Goal: Task Accomplishment & Management: Manage account settings

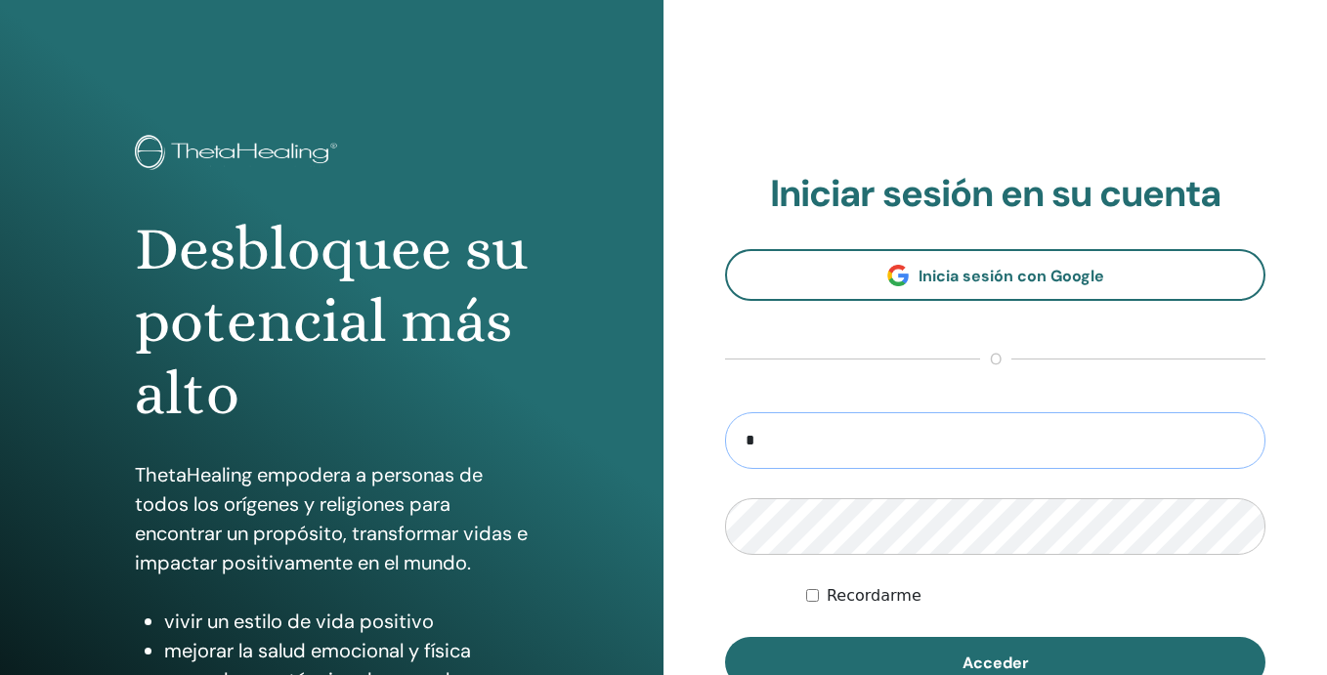
click at [852, 443] on input "*" at bounding box center [995, 441] width 541 height 57
type input "**********"
click at [725, 637] on button "Acceder" at bounding box center [995, 662] width 541 height 51
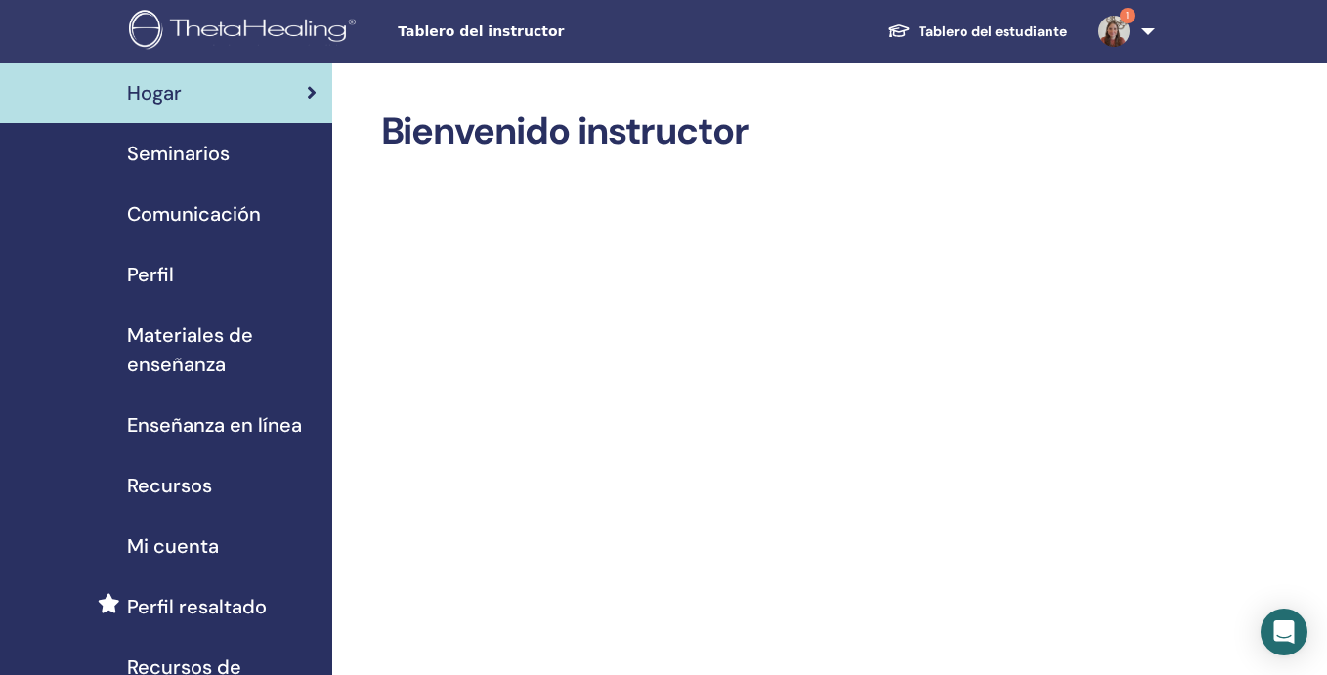
click at [1121, 27] on img at bounding box center [1114, 31] width 31 height 31
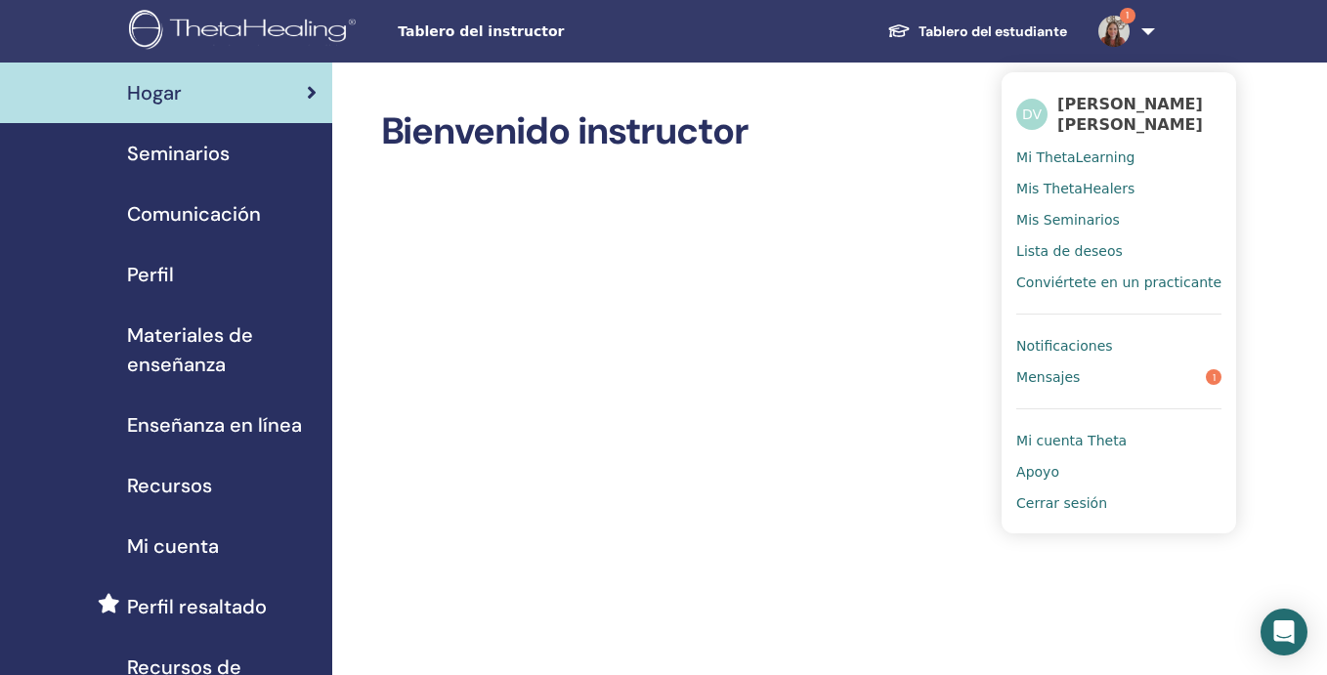
click at [1082, 348] on span "Notificaciones" at bounding box center [1065, 346] width 96 height 18
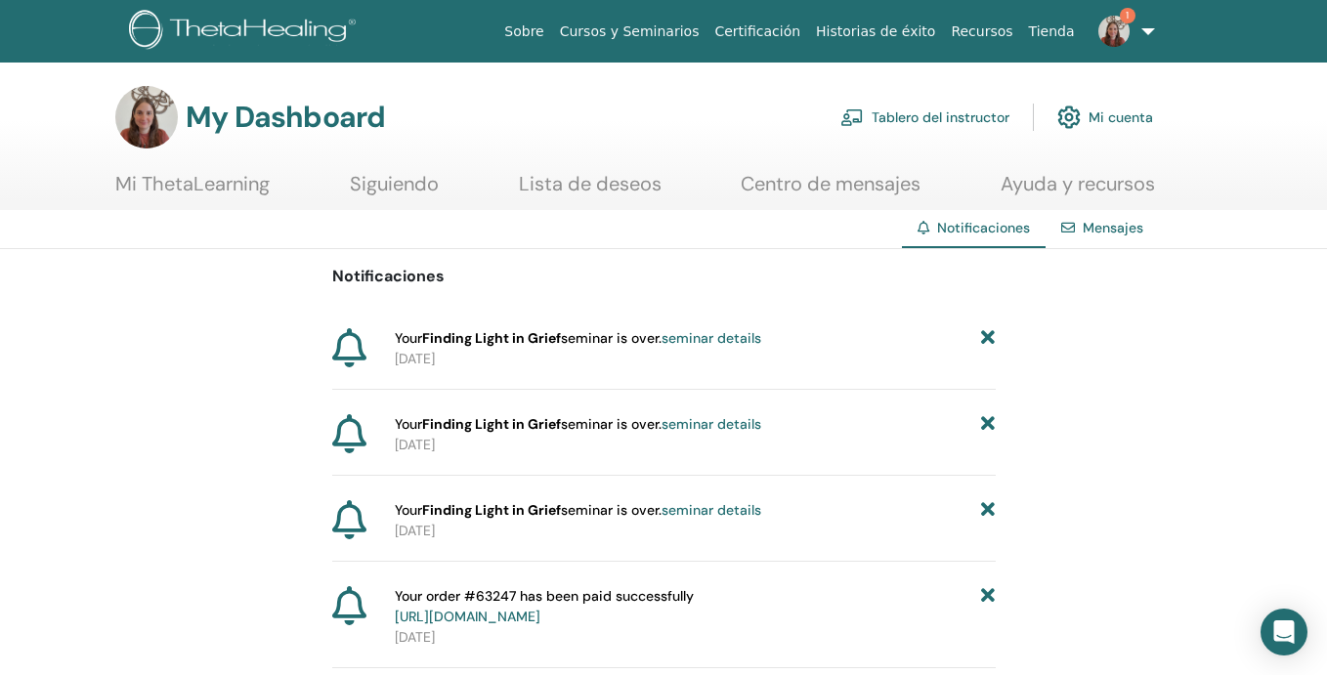
click at [746, 423] on link "seminar details" at bounding box center [712, 424] width 100 height 18
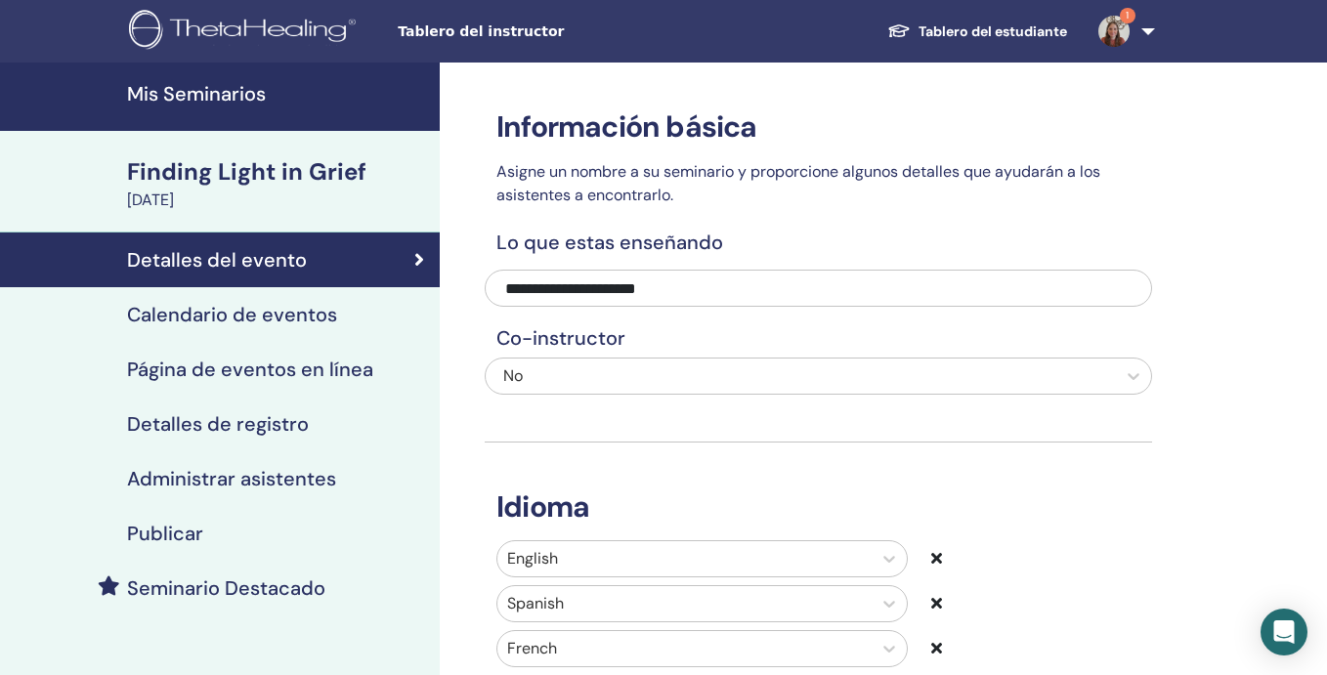
click at [323, 488] on h4 "Administrar asistentes" at bounding box center [231, 478] width 209 height 23
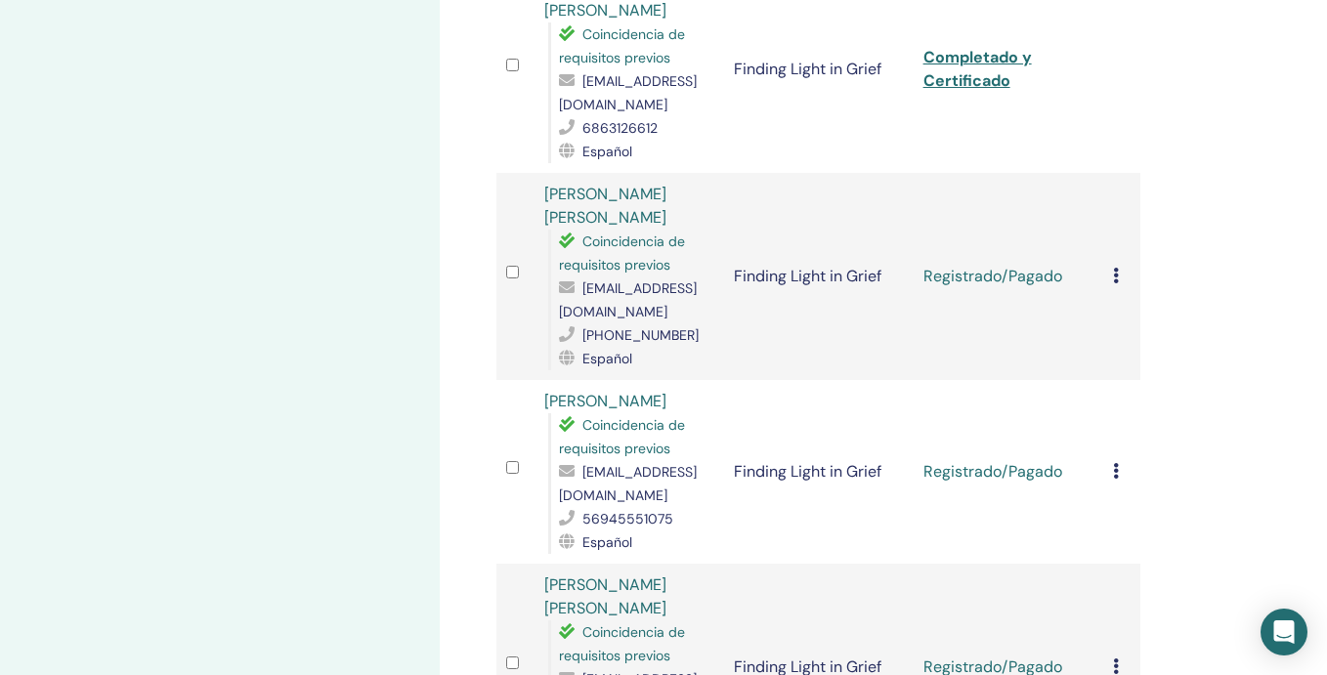
scroll to position [1132, 0]
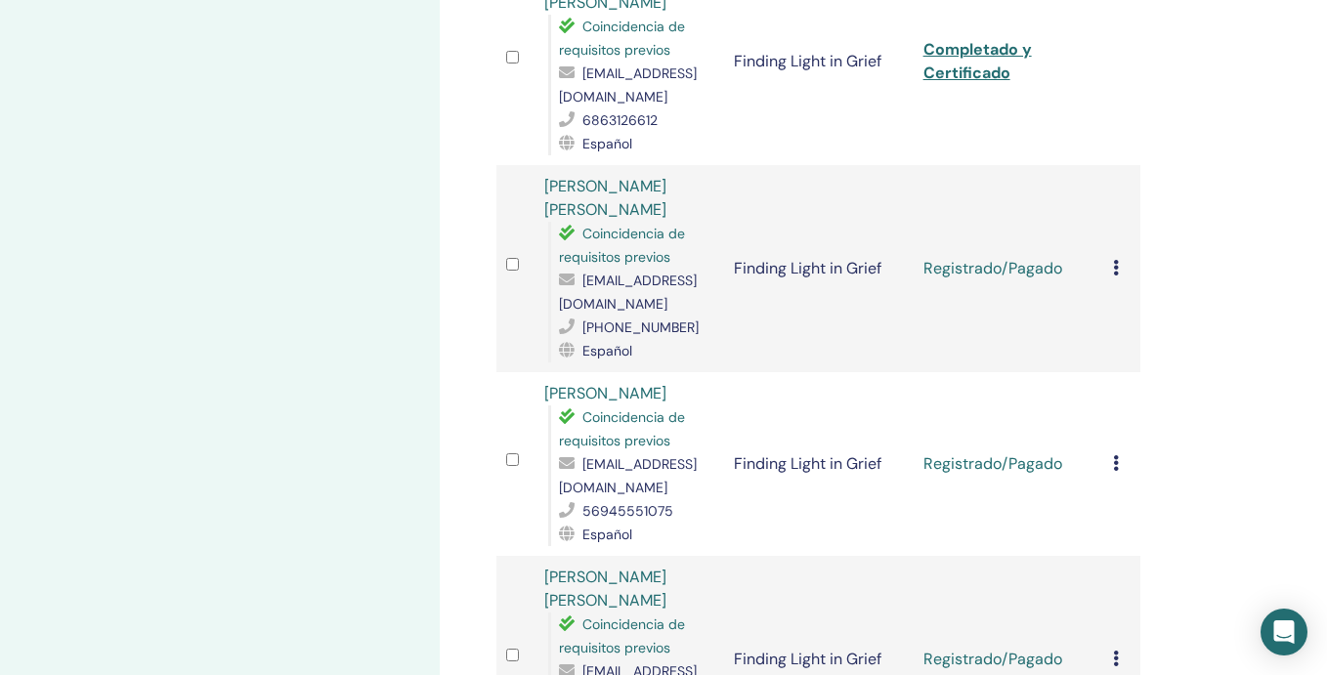
click at [1115, 260] on icon at bounding box center [1116, 268] width 6 height 16
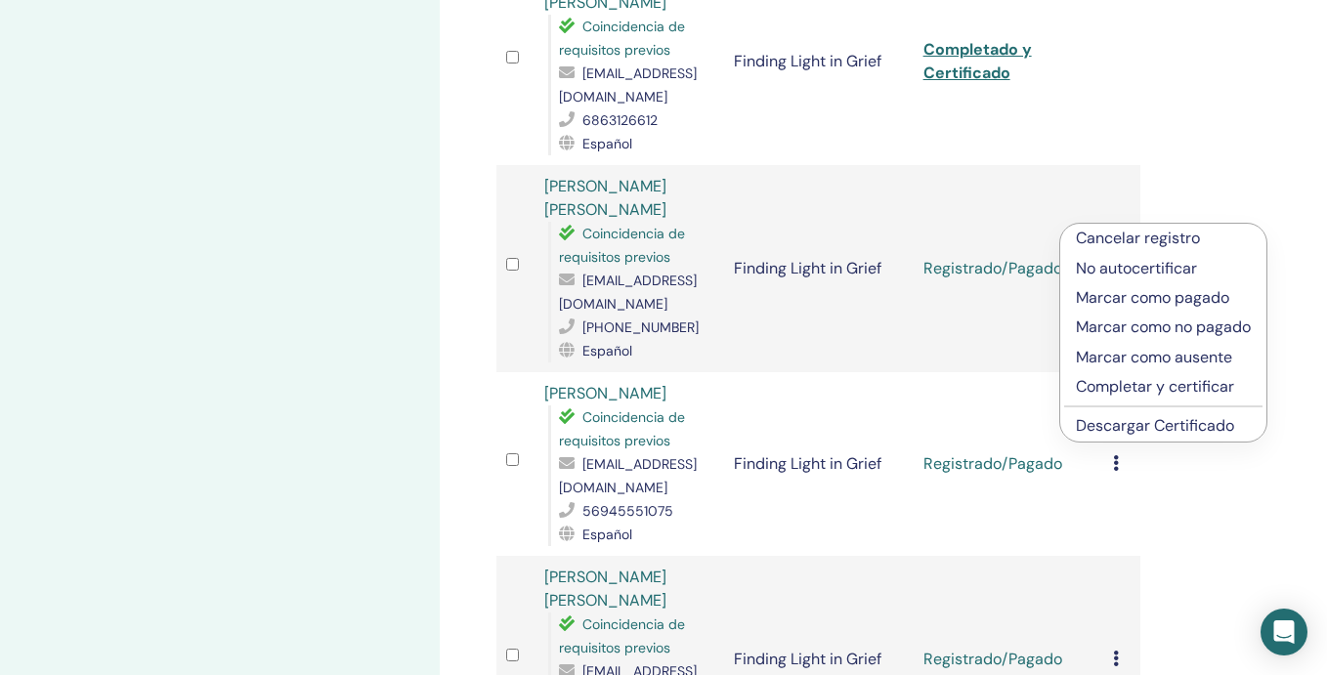
click at [1119, 388] on p "Completar y certificar" at bounding box center [1163, 386] width 175 height 23
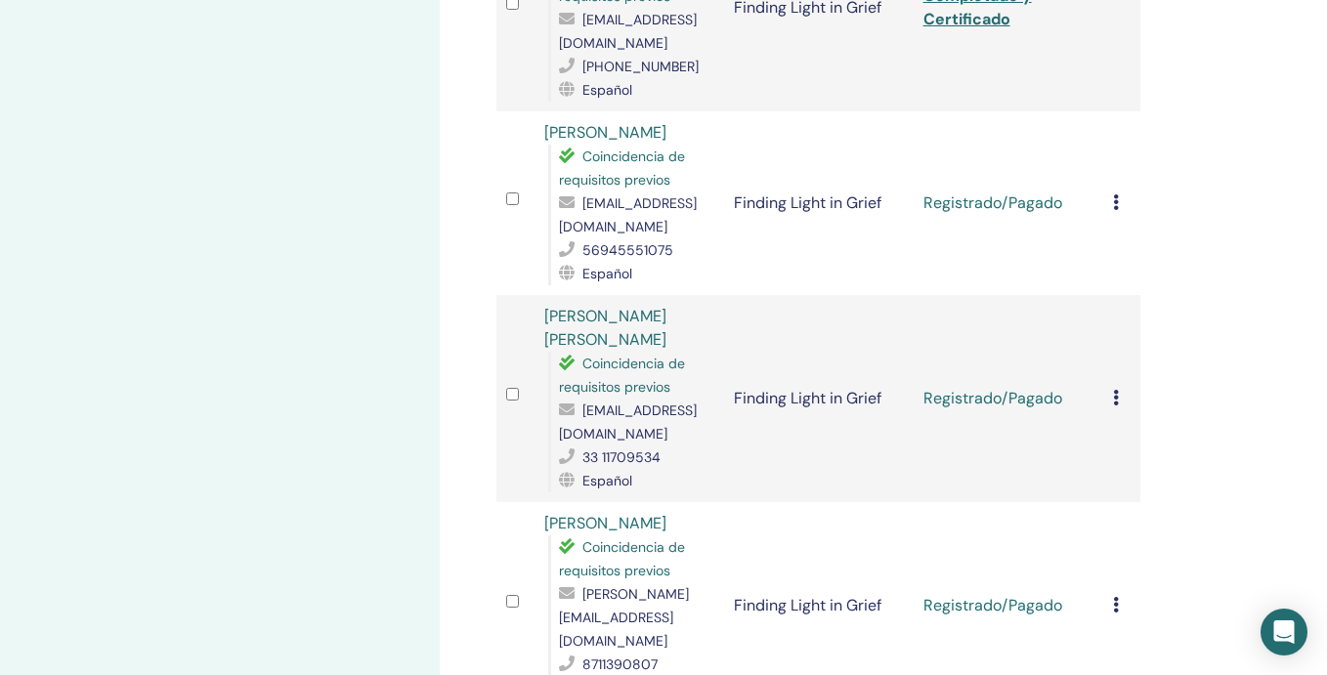
scroll to position [1396, 0]
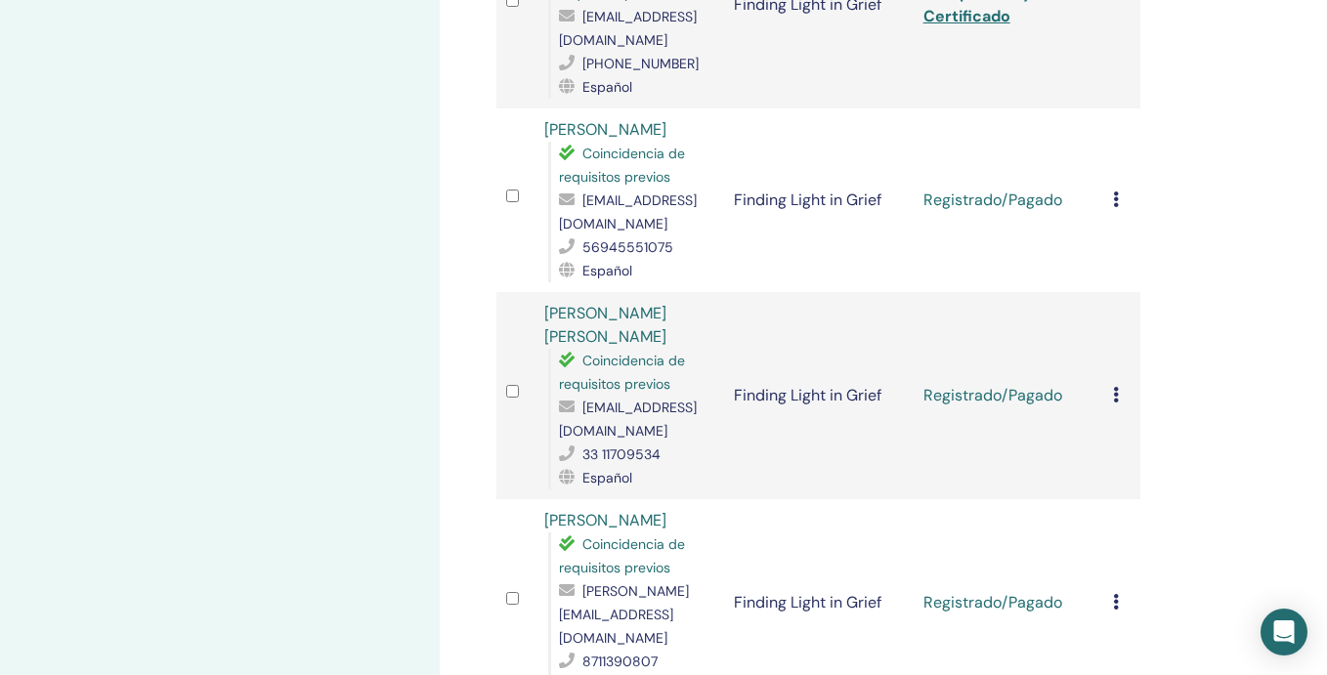
click at [1113, 192] on icon at bounding box center [1116, 200] width 6 height 16
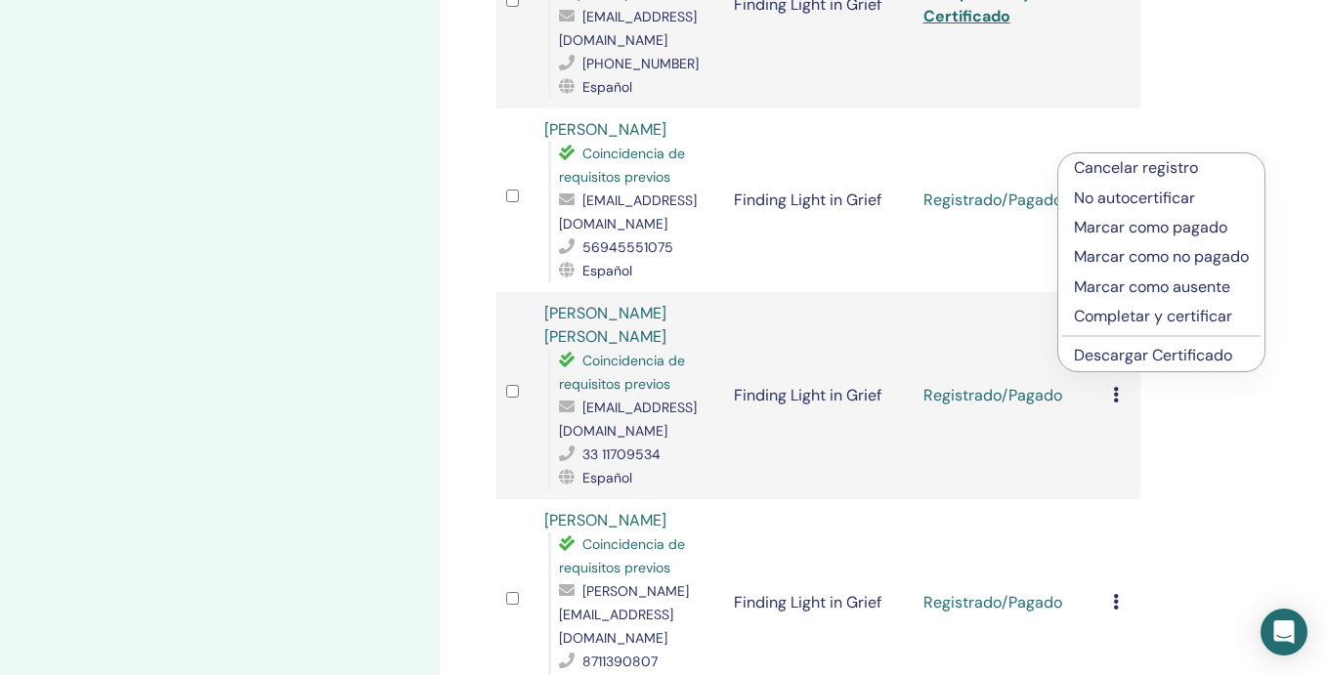
click at [1116, 312] on p "Completar y certificar" at bounding box center [1161, 316] width 175 height 23
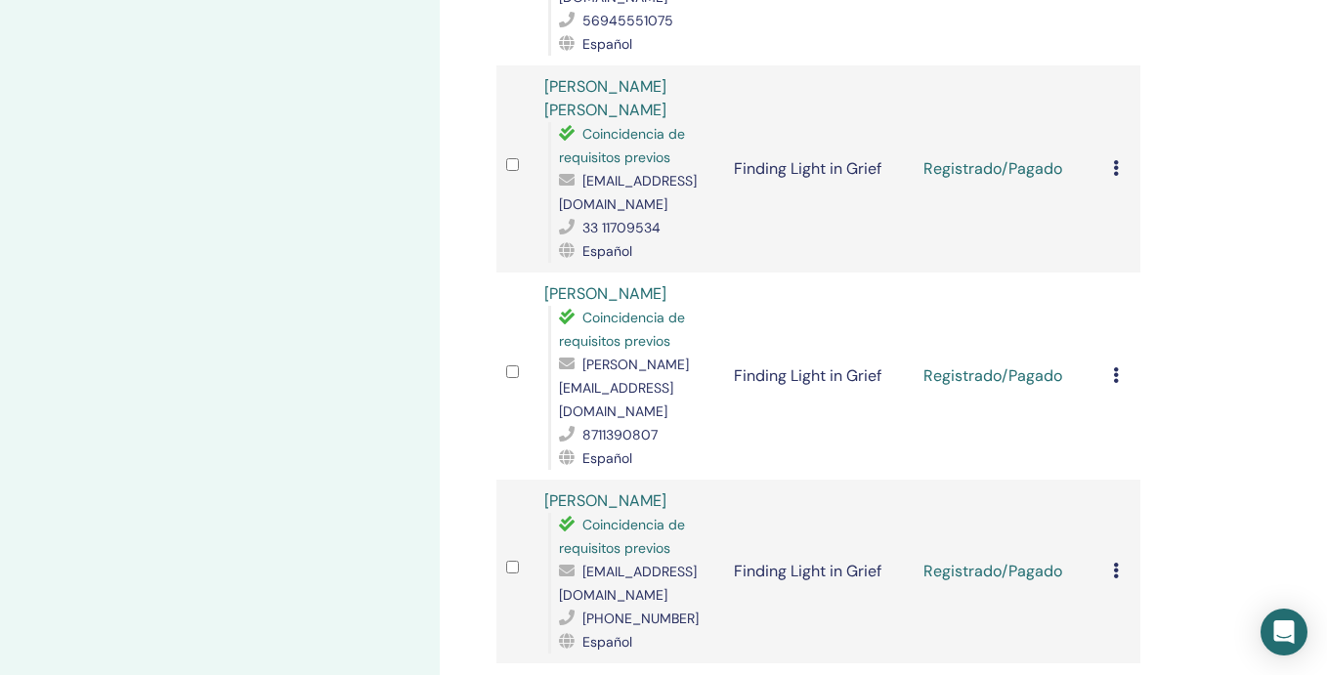
scroll to position [1625, 0]
click at [1116, 158] on icon at bounding box center [1116, 166] width 6 height 16
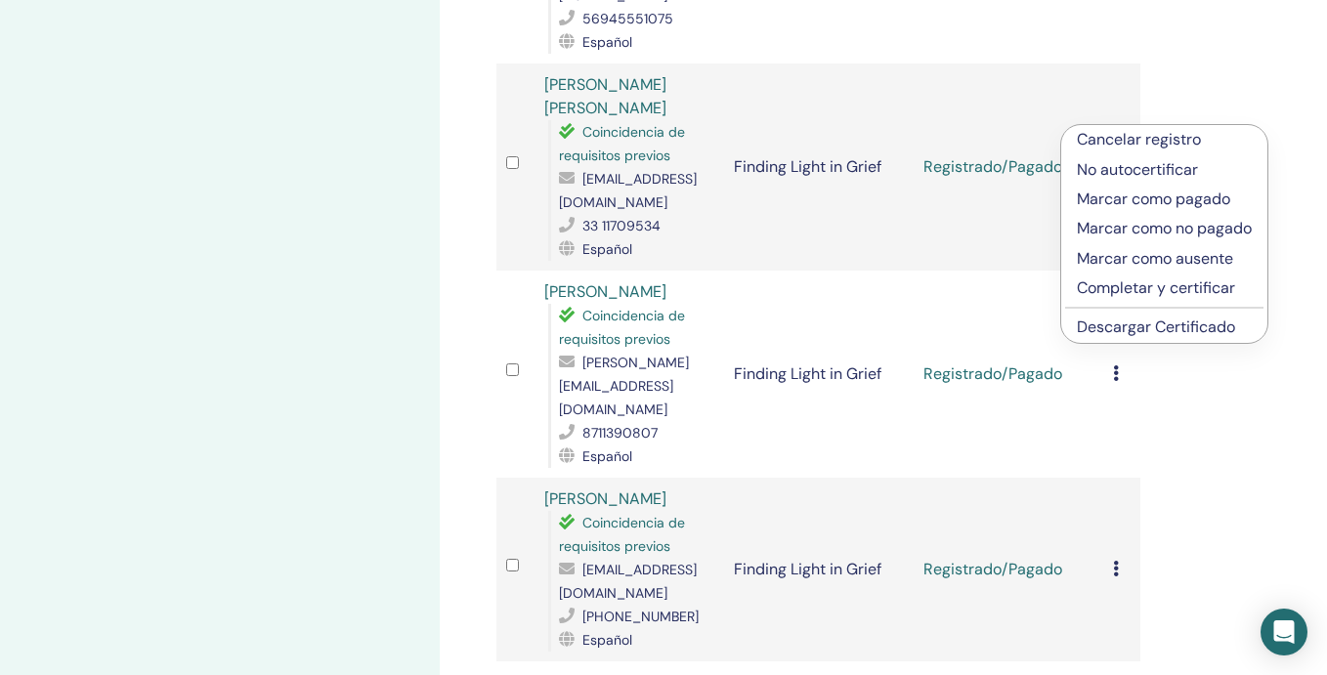
click at [1129, 290] on p "Completar y certificar" at bounding box center [1164, 288] width 175 height 23
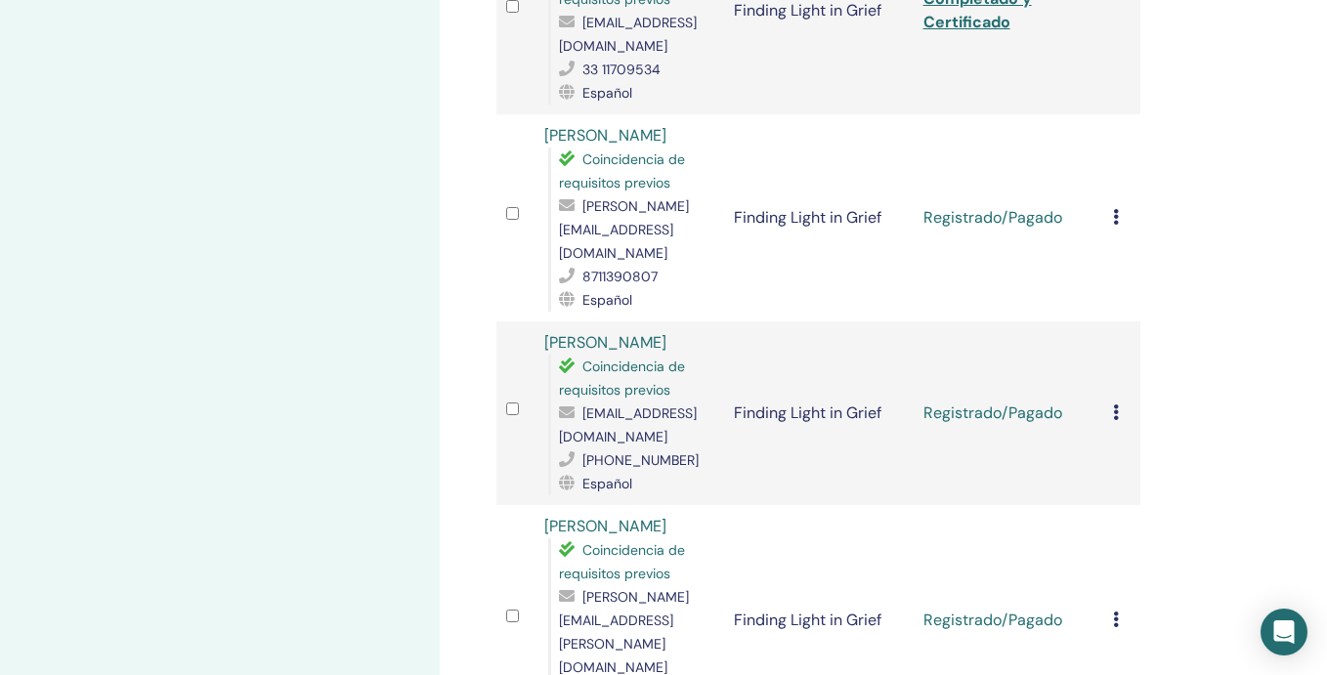
scroll to position [1788, 0]
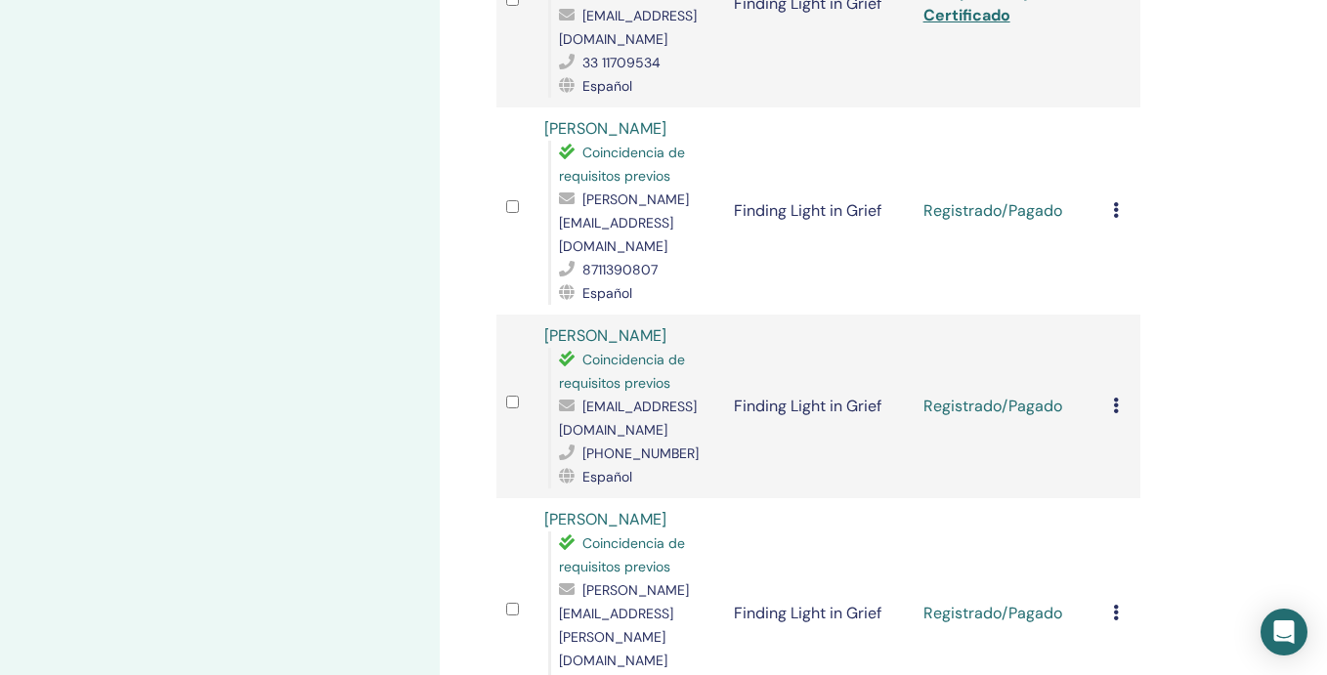
click at [1114, 202] on icon at bounding box center [1116, 210] width 6 height 16
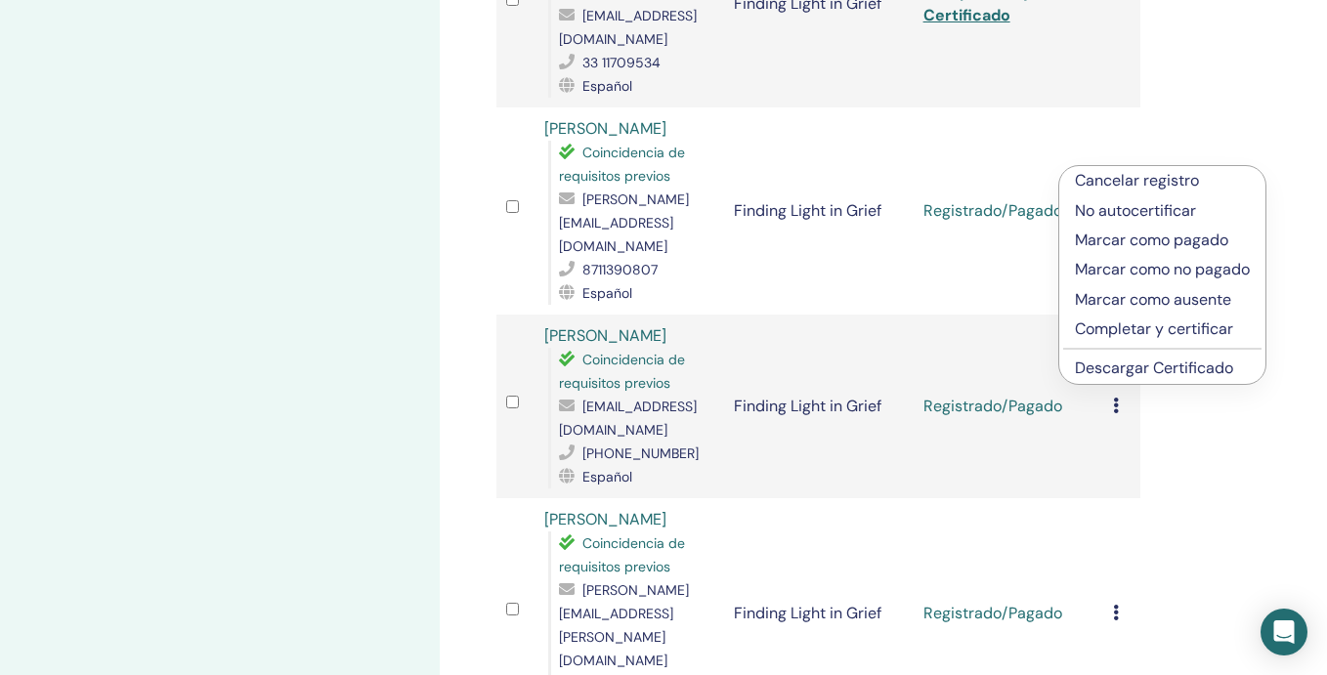
click at [1137, 326] on p "Completar y certificar" at bounding box center [1162, 329] width 175 height 23
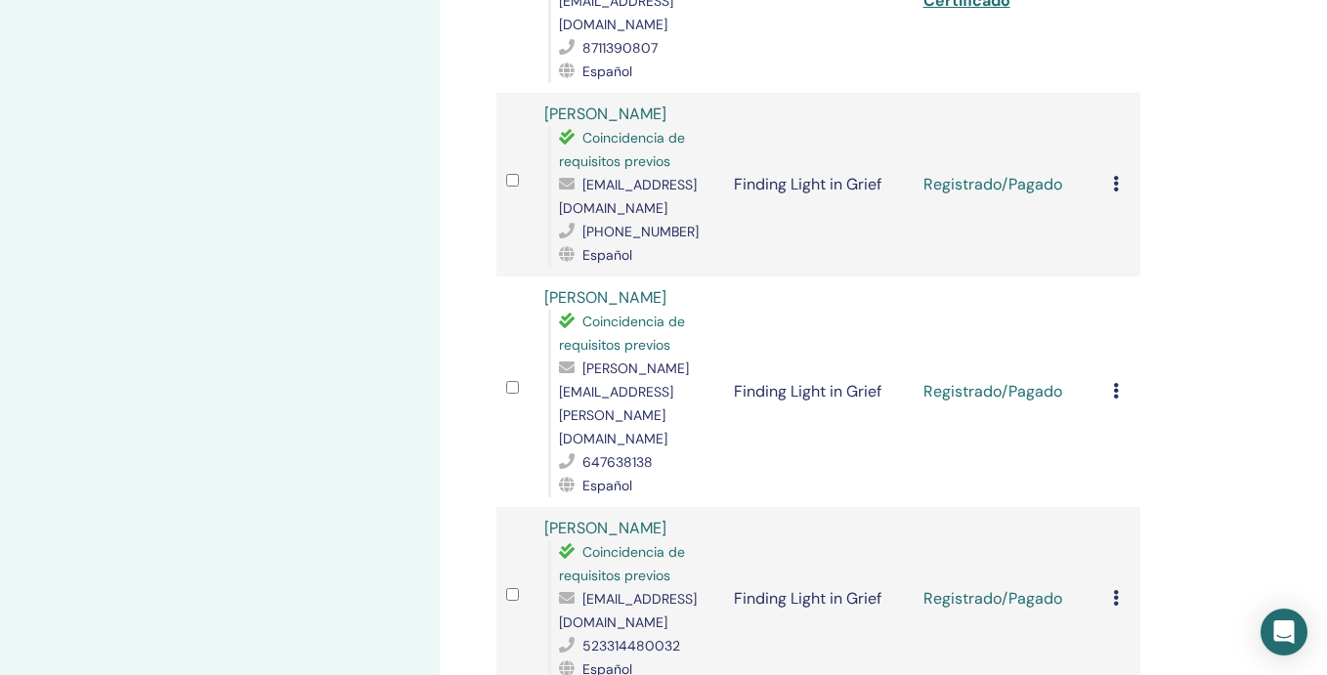
scroll to position [2014, 0]
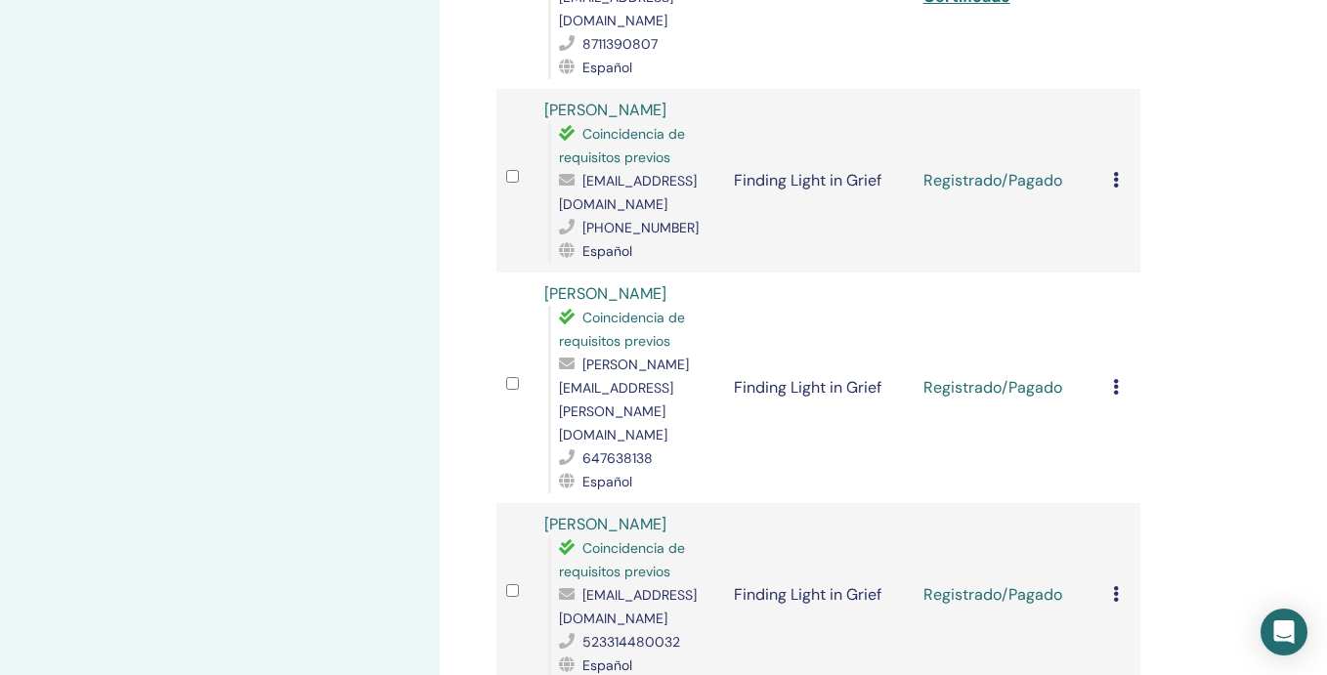
click at [1116, 172] on icon at bounding box center [1116, 180] width 6 height 16
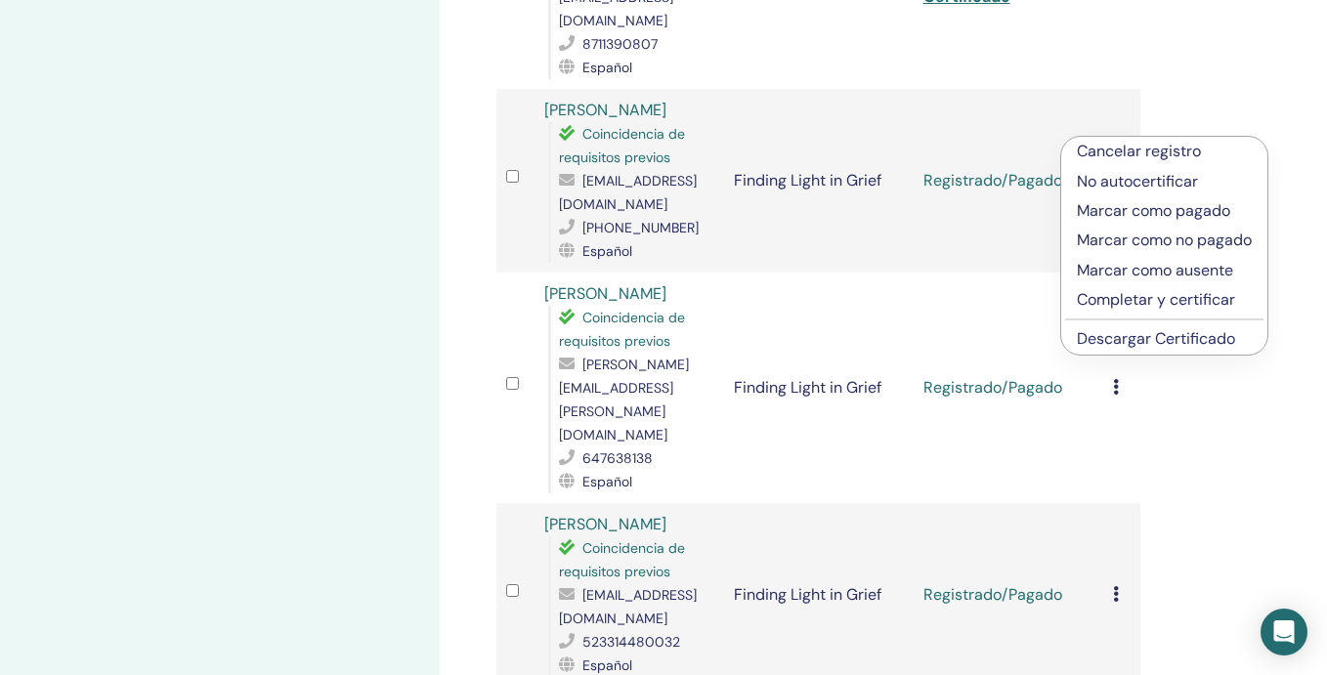
click at [1129, 299] on p "Completar y certificar" at bounding box center [1164, 299] width 175 height 23
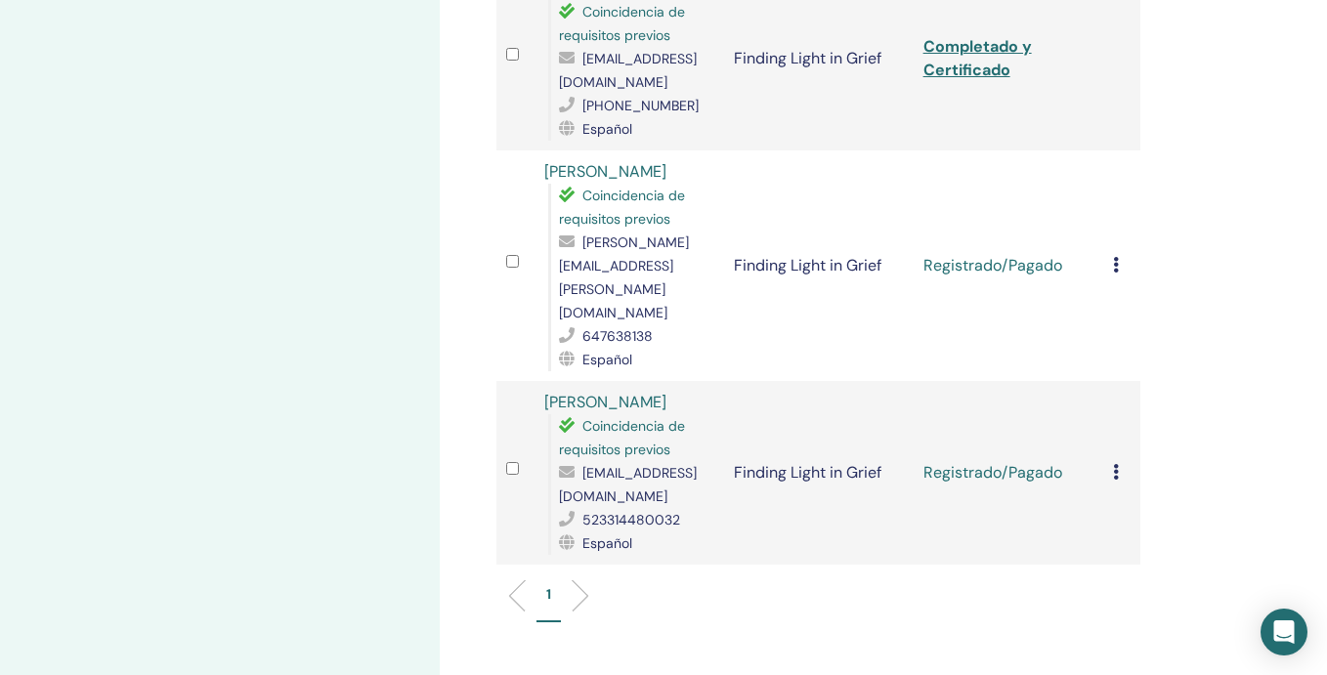
scroll to position [2142, 0]
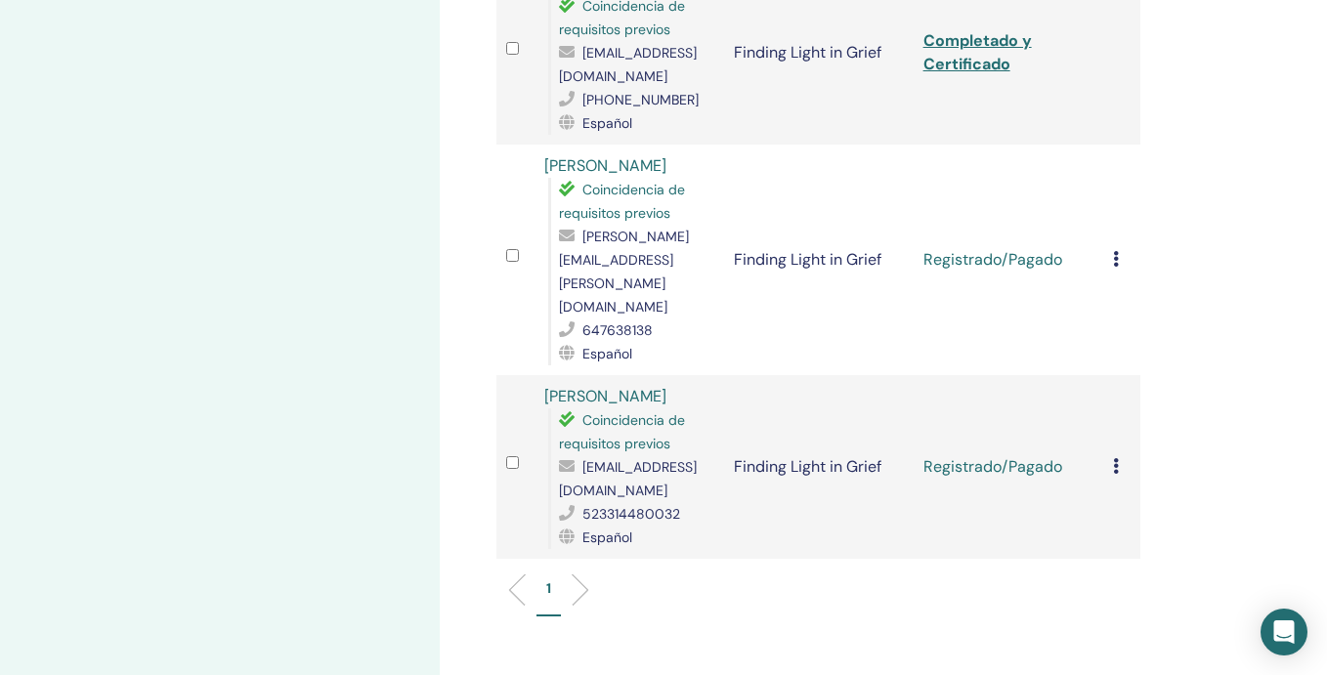
click at [1116, 251] on icon at bounding box center [1116, 259] width 6 height 16
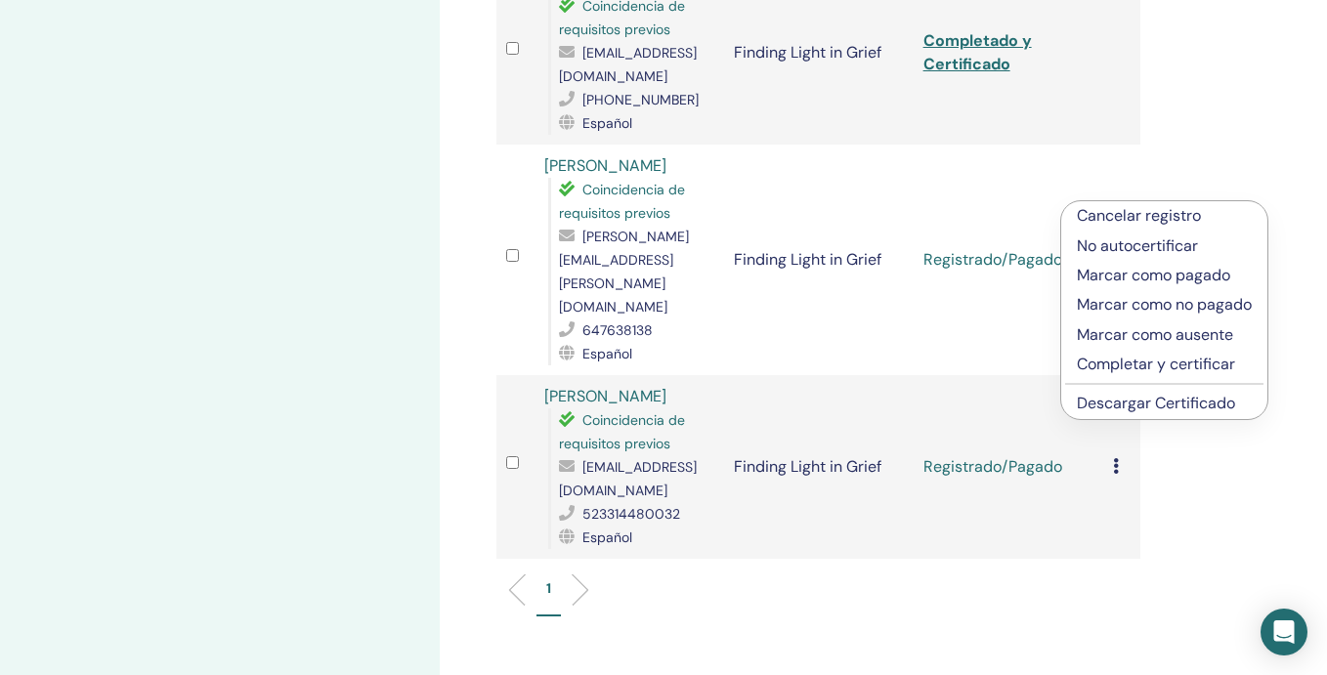
click at [1132, 361] on p "Completar y certificar" at bounding box center [1164, 364] width 175 height 23
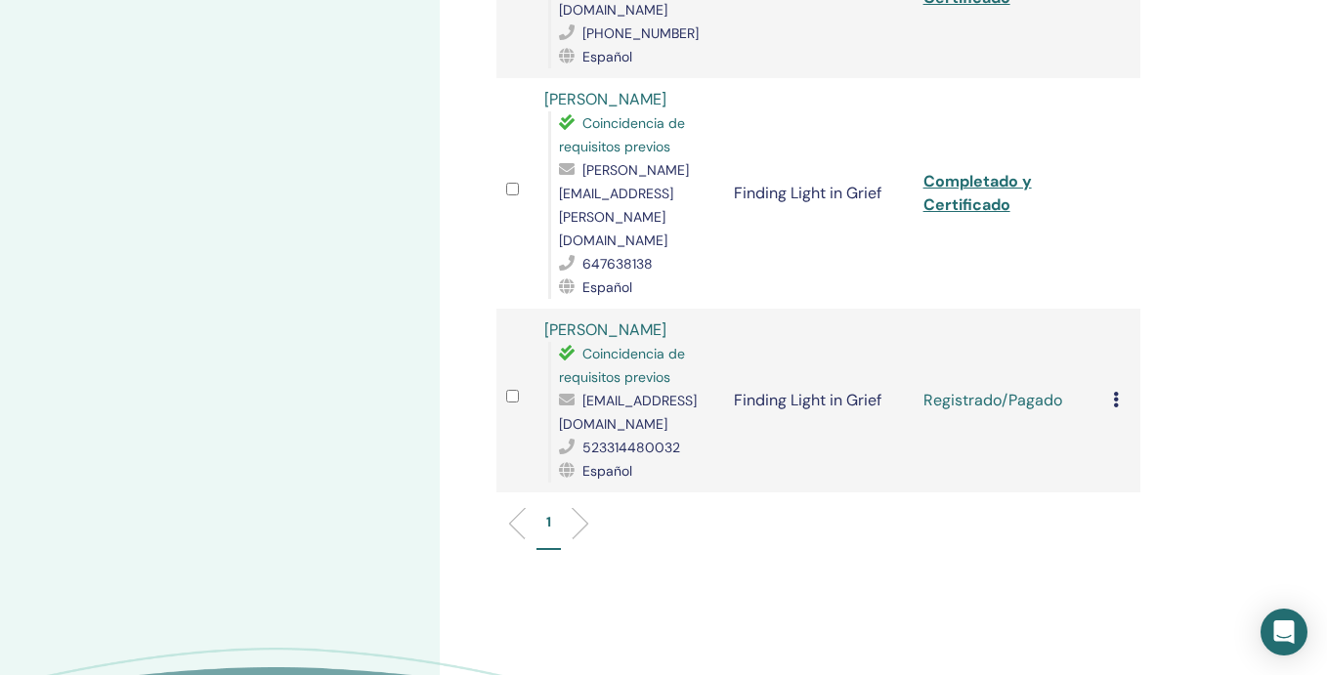
scroll to position [2211, 0]
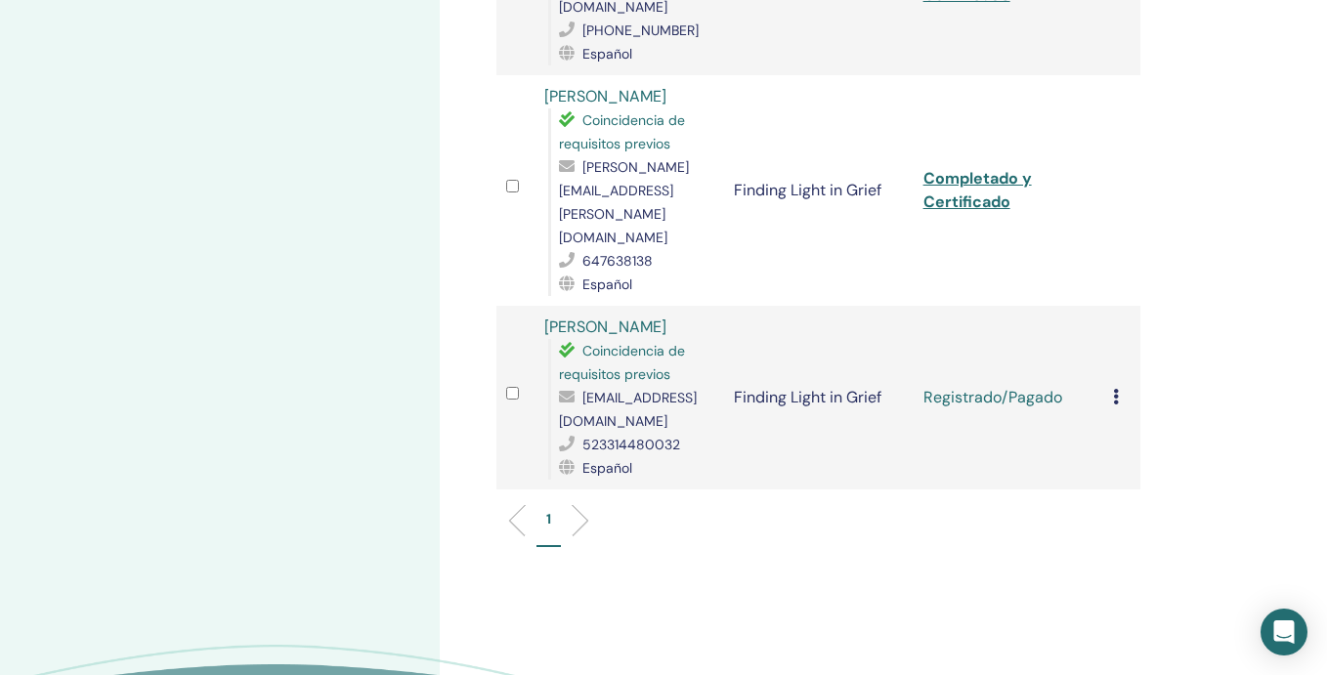
click at [1117, 389] on icon at bounding box center [1116, 397] width 6 height 16
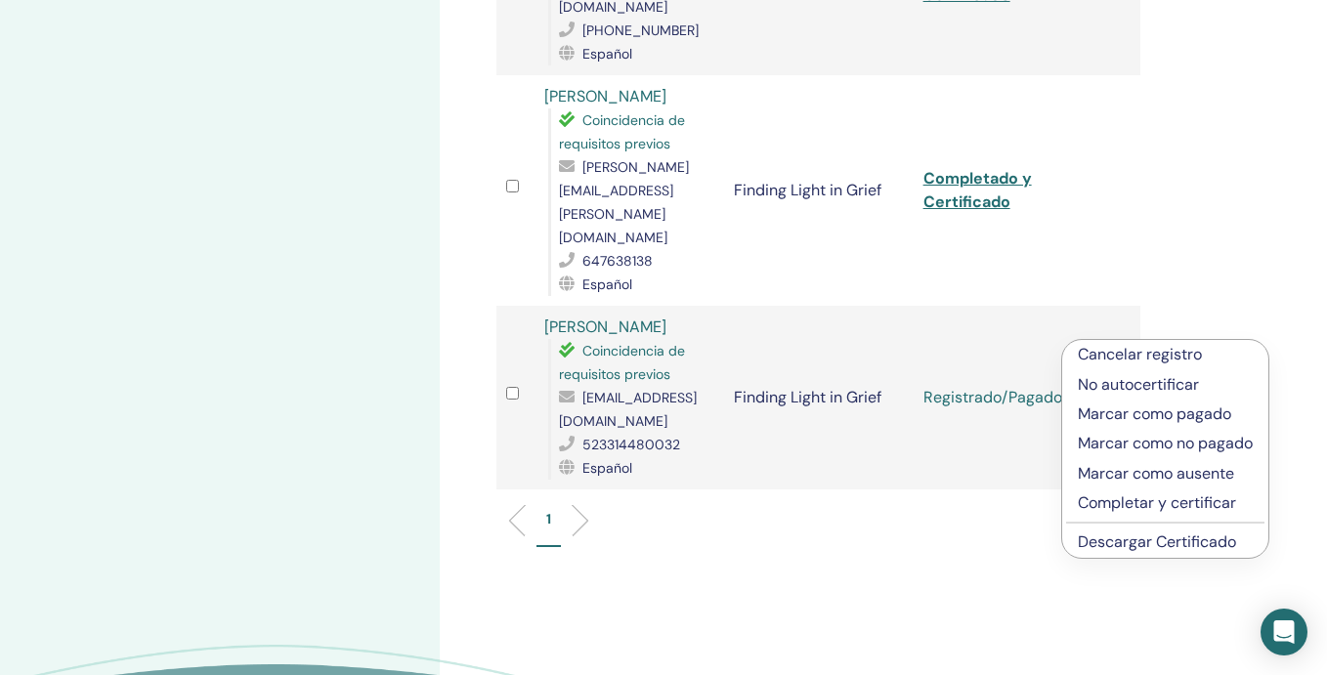
click at [1113, 504] on p "Completar y certificar" at bounding box center [1165, 503] width 175 height 23
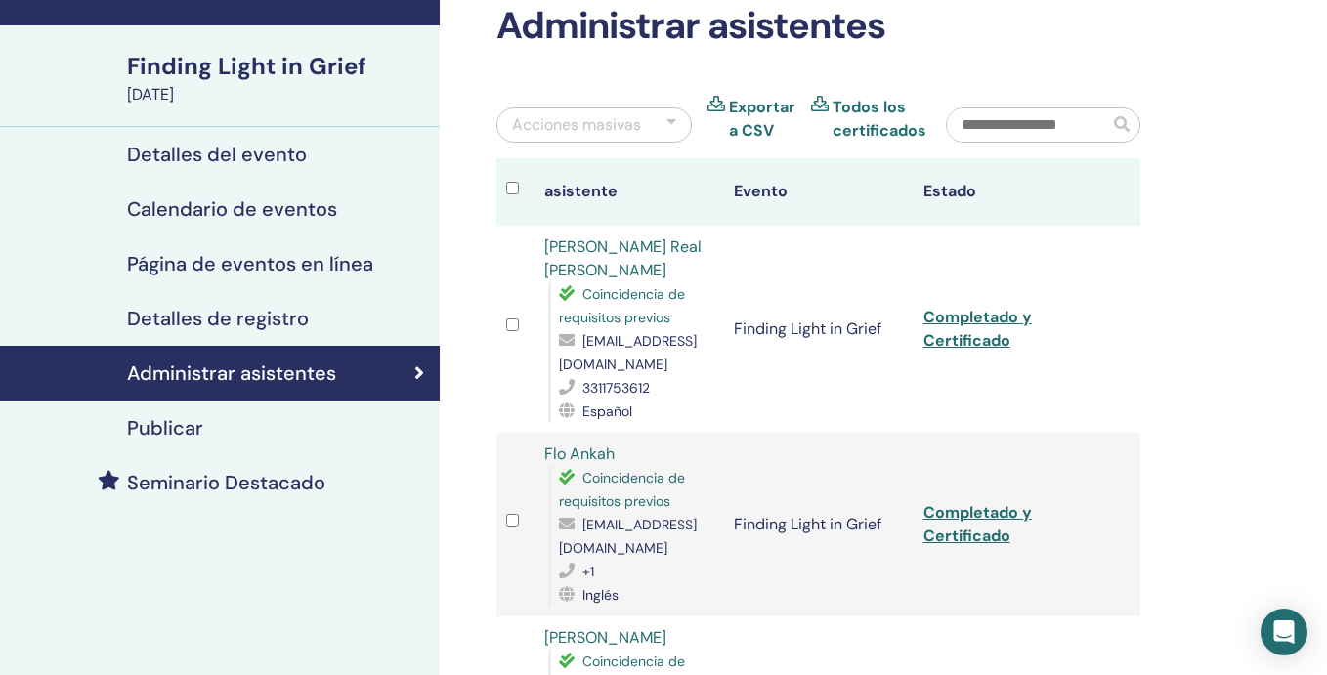
scroll to position [132, 0]
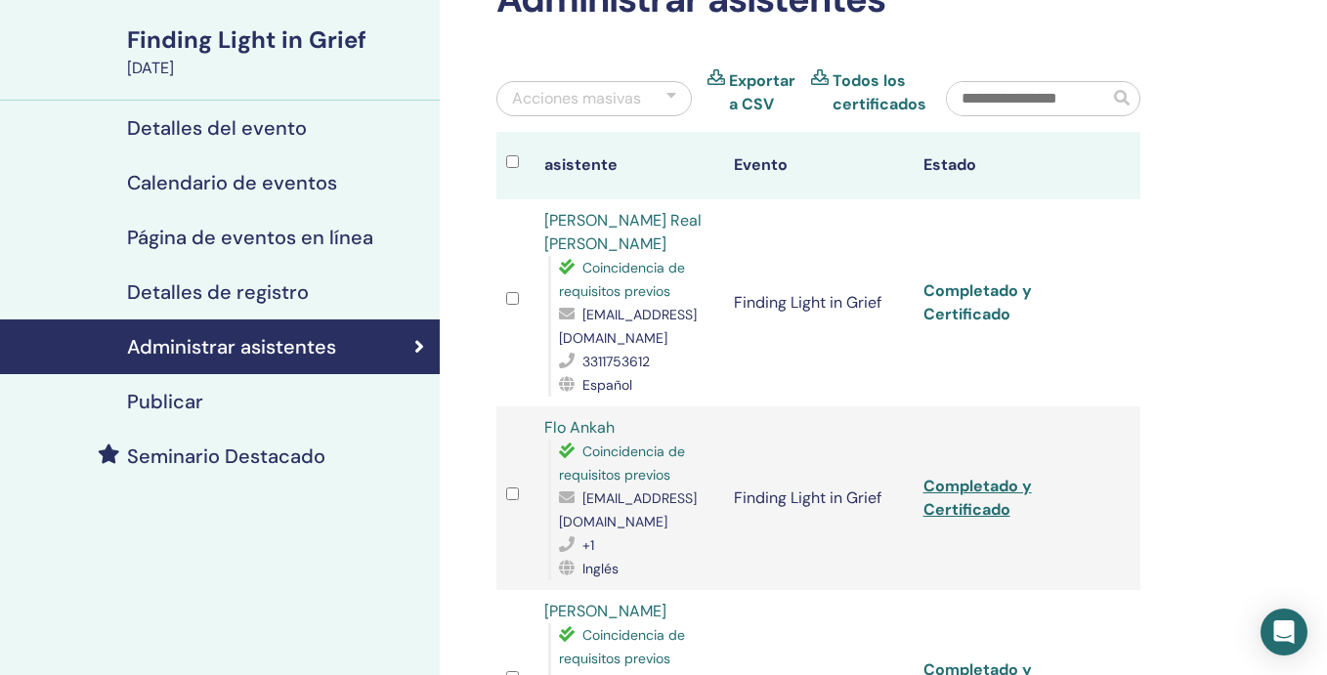
click at [980, 288] on link "Completado y Certificado" at bounding box center [978, 303] width 109 height 44
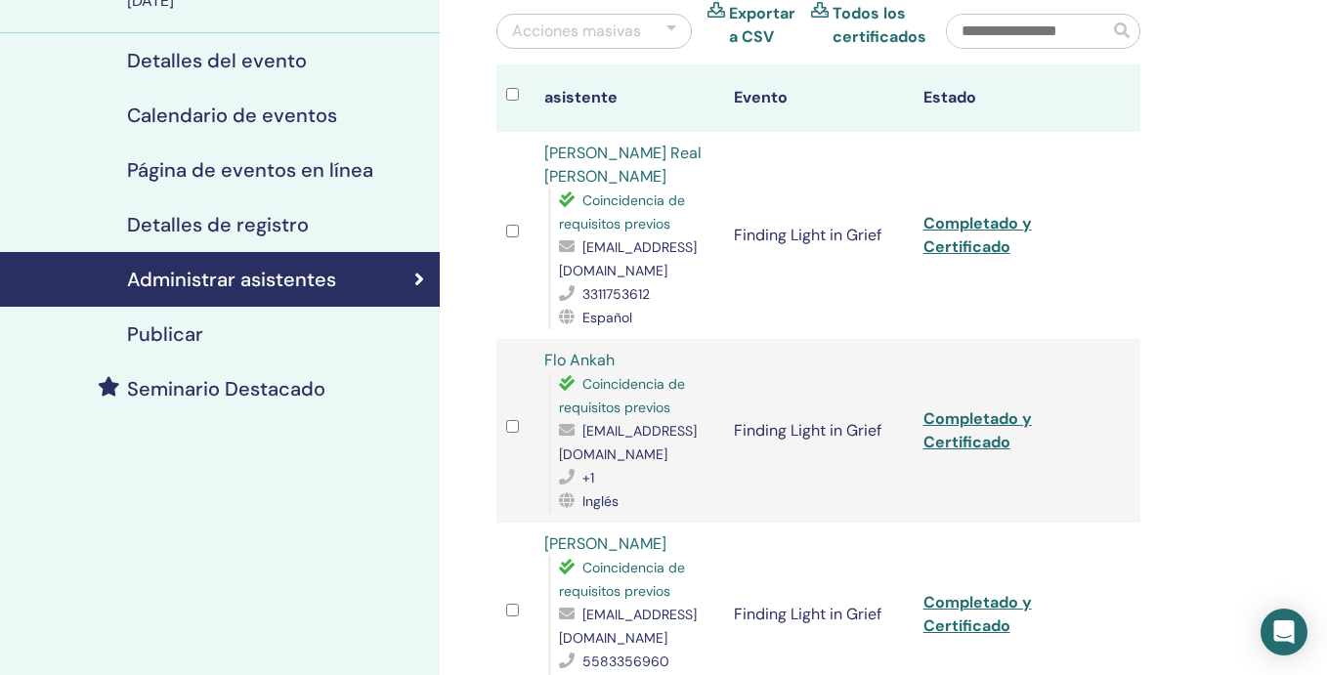
scroll to position [0, 0]
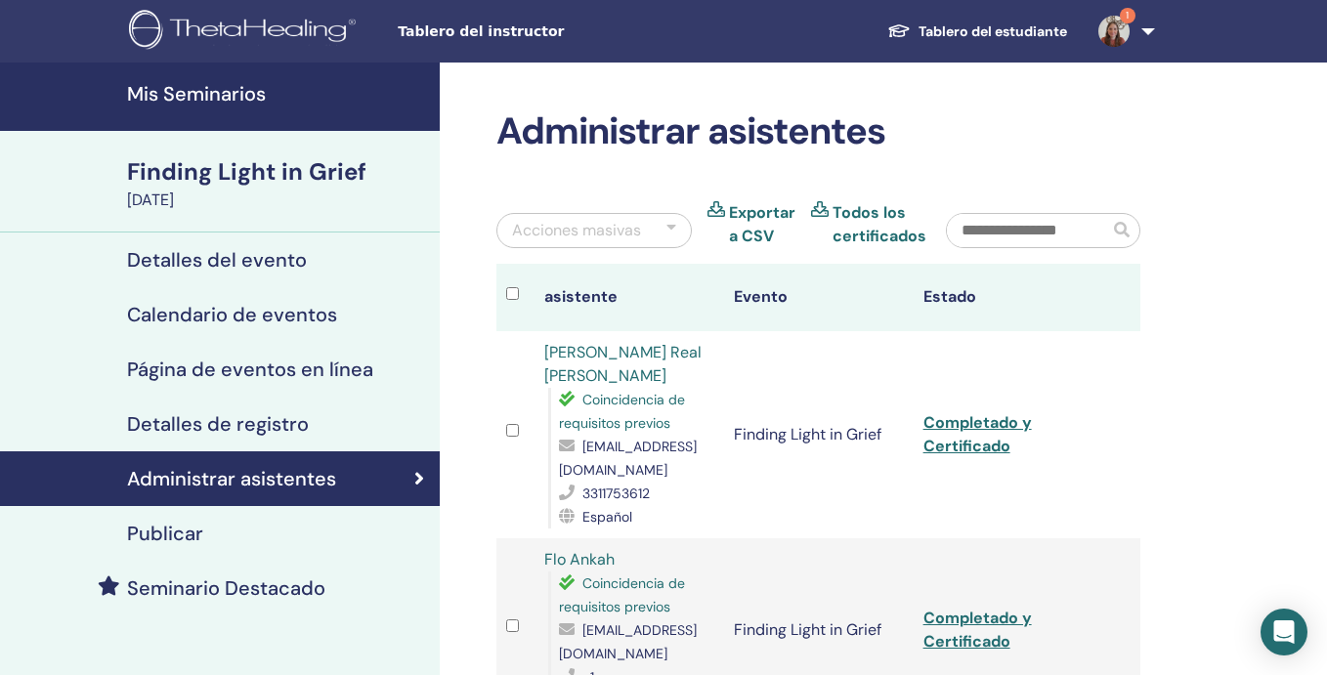
click at [223, 91] on h4 "Mis Seminarios" at bounding box center [277, 93] width 301 height 23
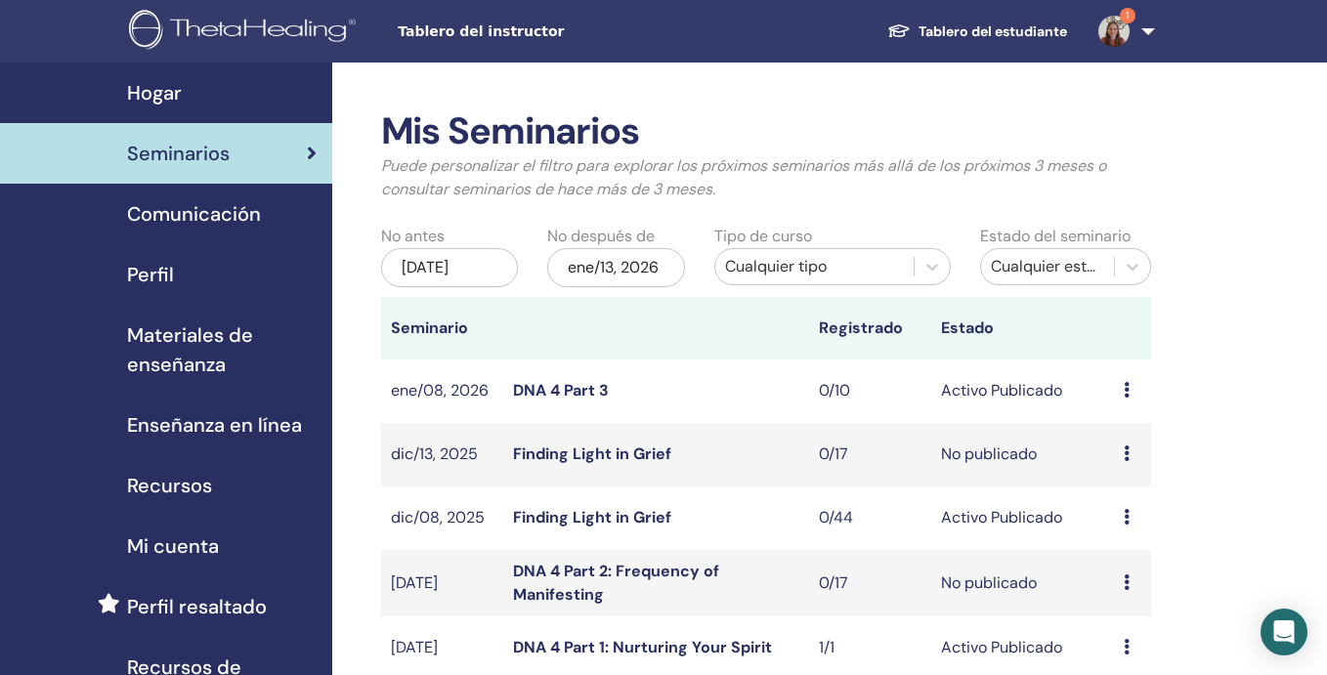
click at [245, 94] on div "Hogar" at bounding box center [166, 92] width 301 height 29
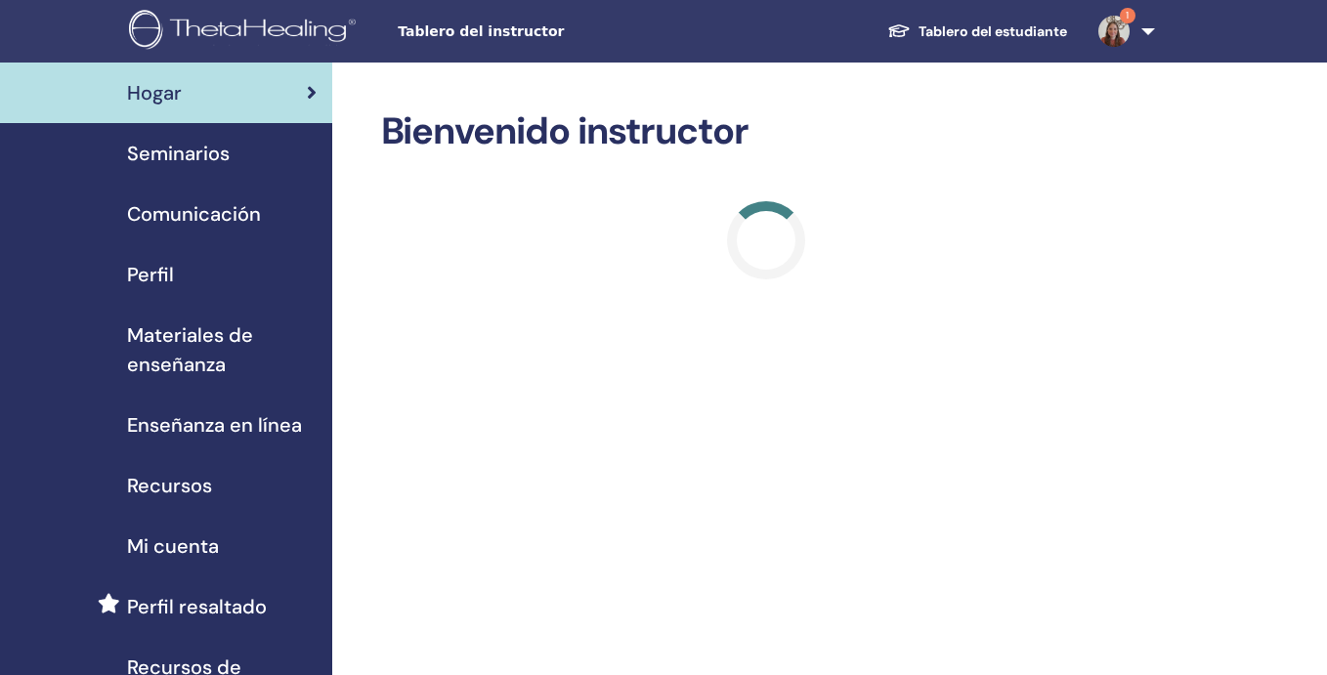
click at [1119, 30] on img at bounding box center [1114, 31] width 31 height 31
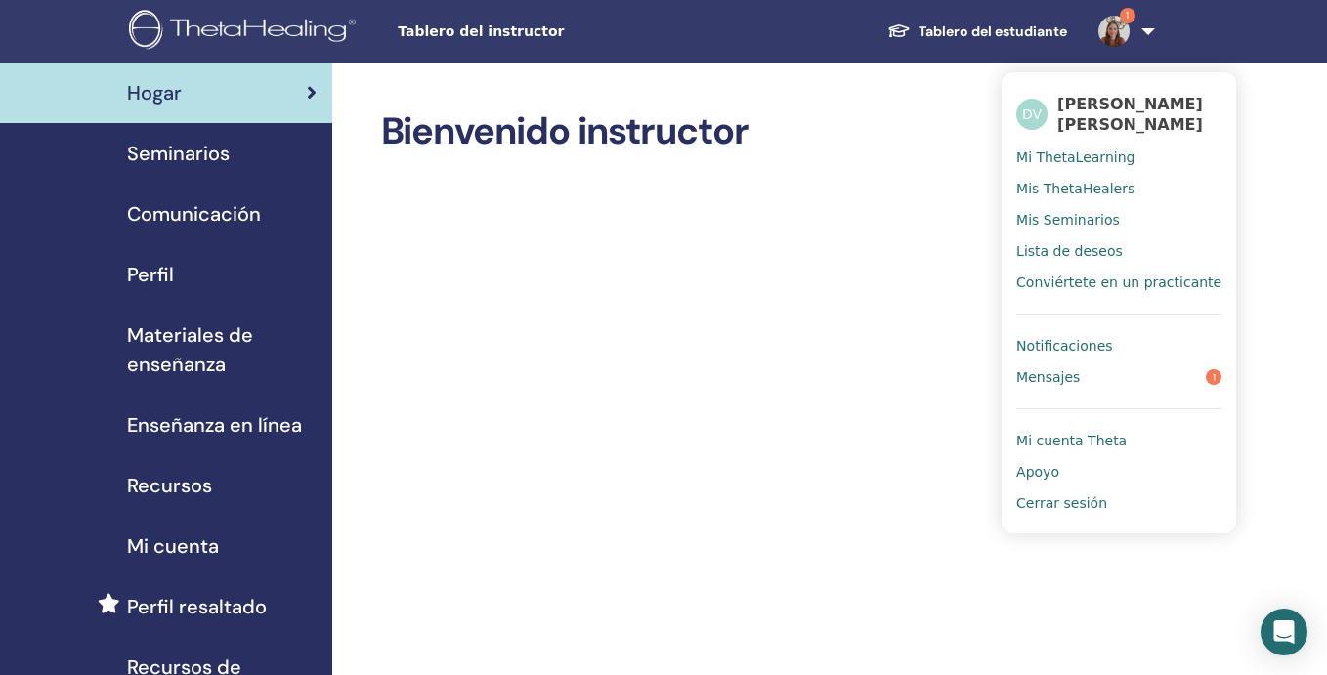
click at [1088, 343] on span "Notificaciones" at bounding box center [1065, 346] width 96 height 18
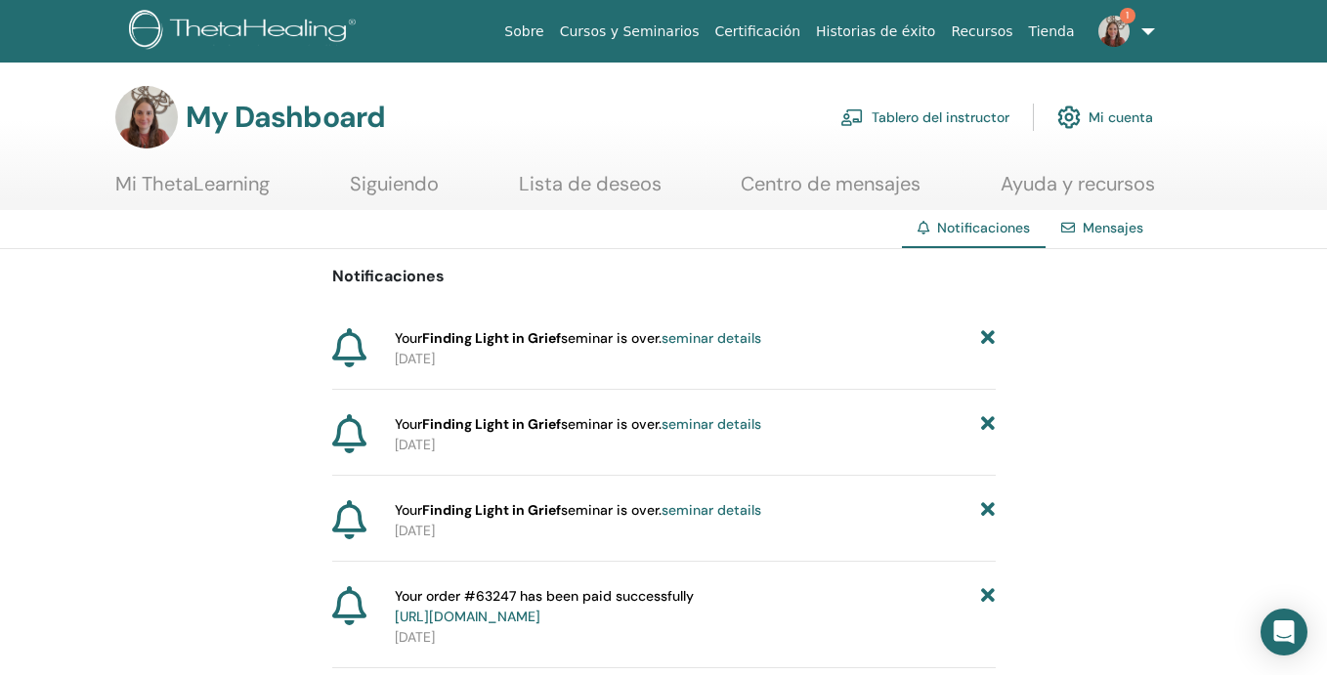
click at [725, 342] on link "seminar details" at bounding box center [712, 338] width 100 height 18
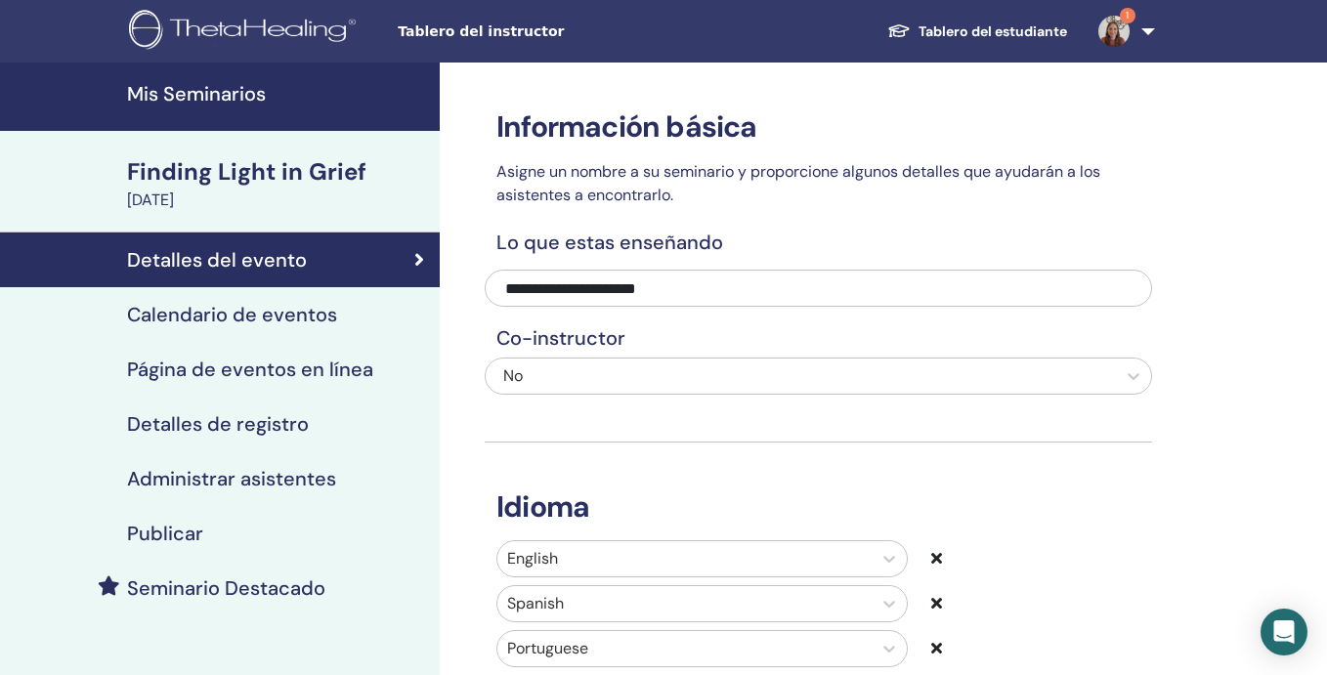
click at [317, 474] on h4 "Administrar asistentes" at bounding box center [231, 478] width 209 height 23
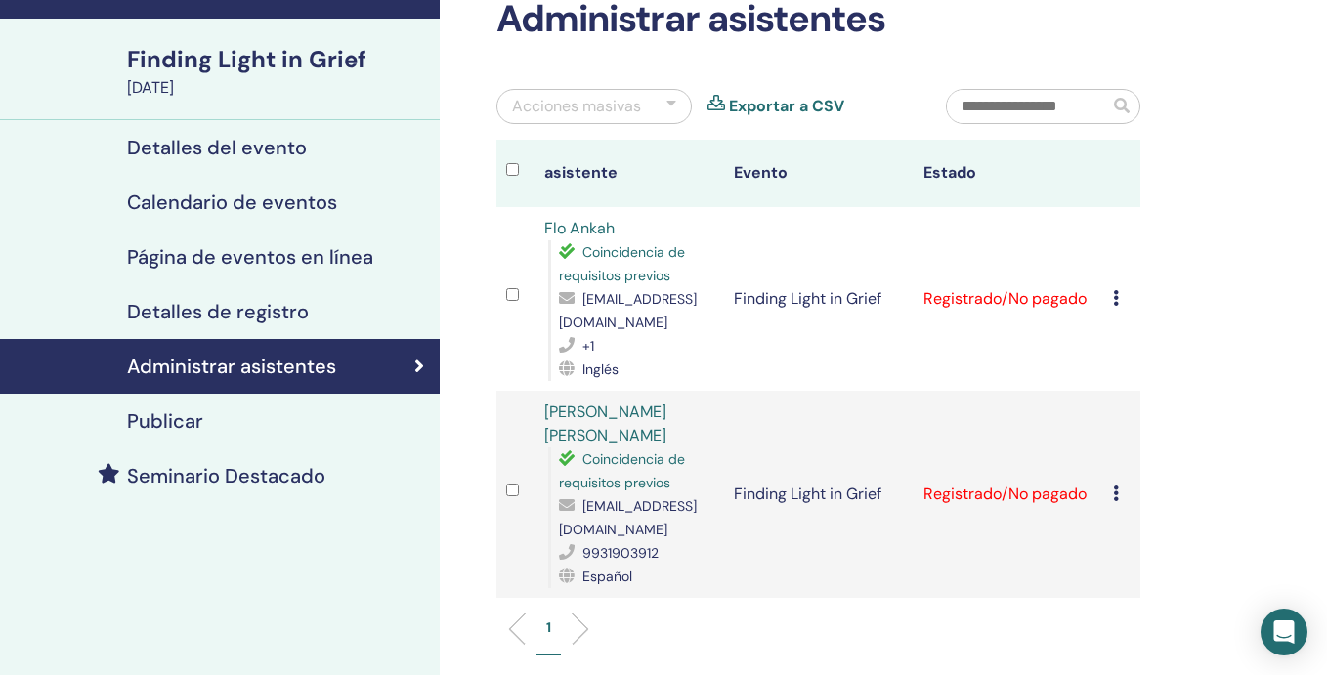
scroll to position [122, 0]
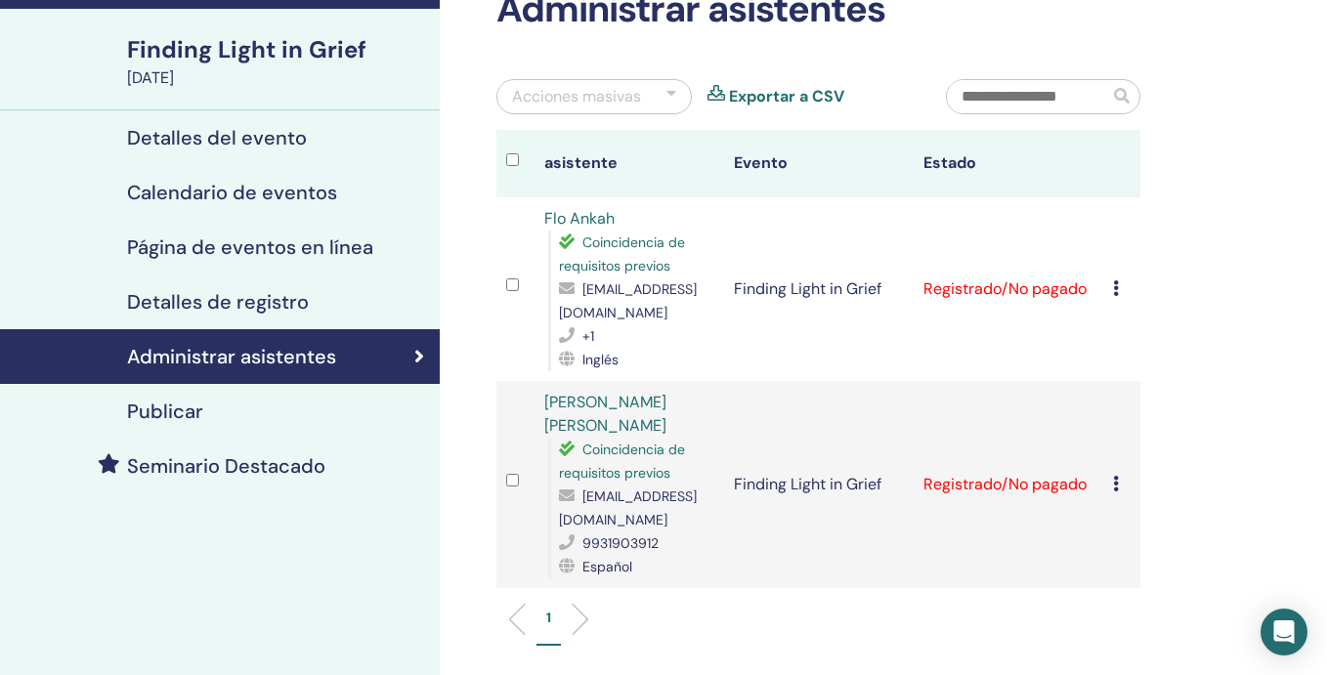
click at [1117, 292] on icon at bounding box center [1116, 289] width 6 height 16
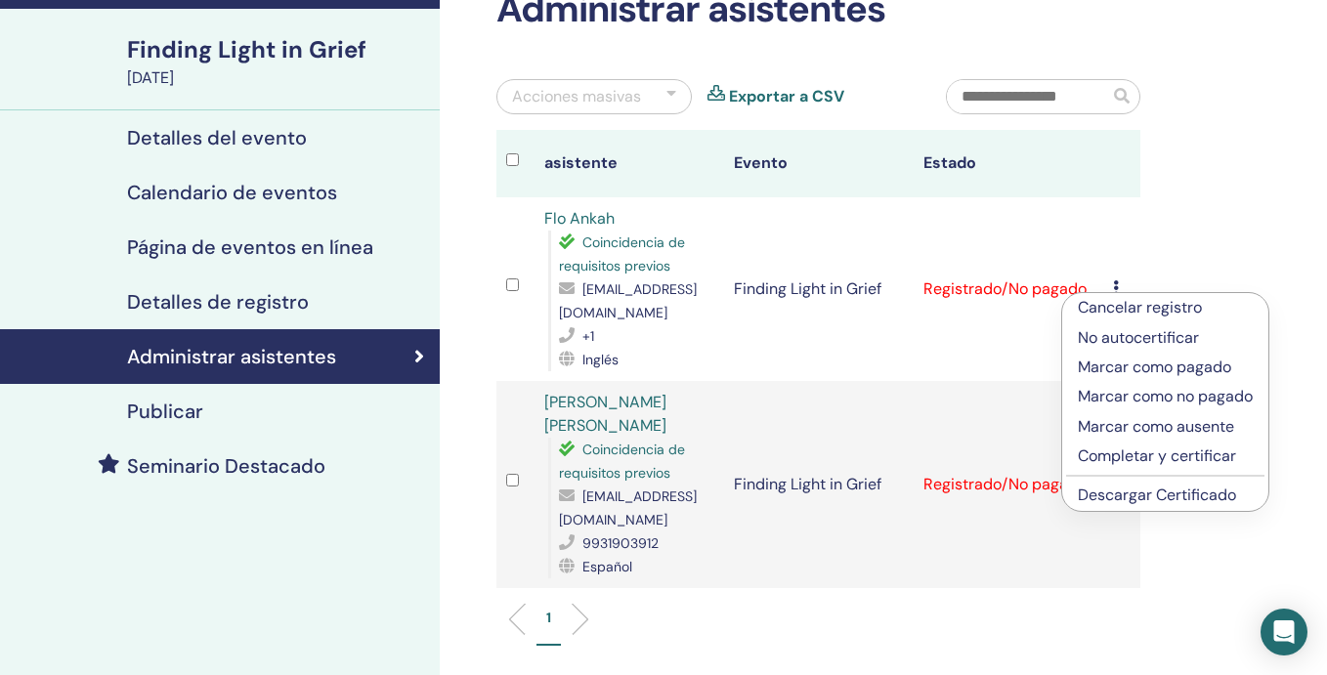
click at [1118, 335] on p "No autocertificar" at bounding box center [1165, 337] width 175 height 23
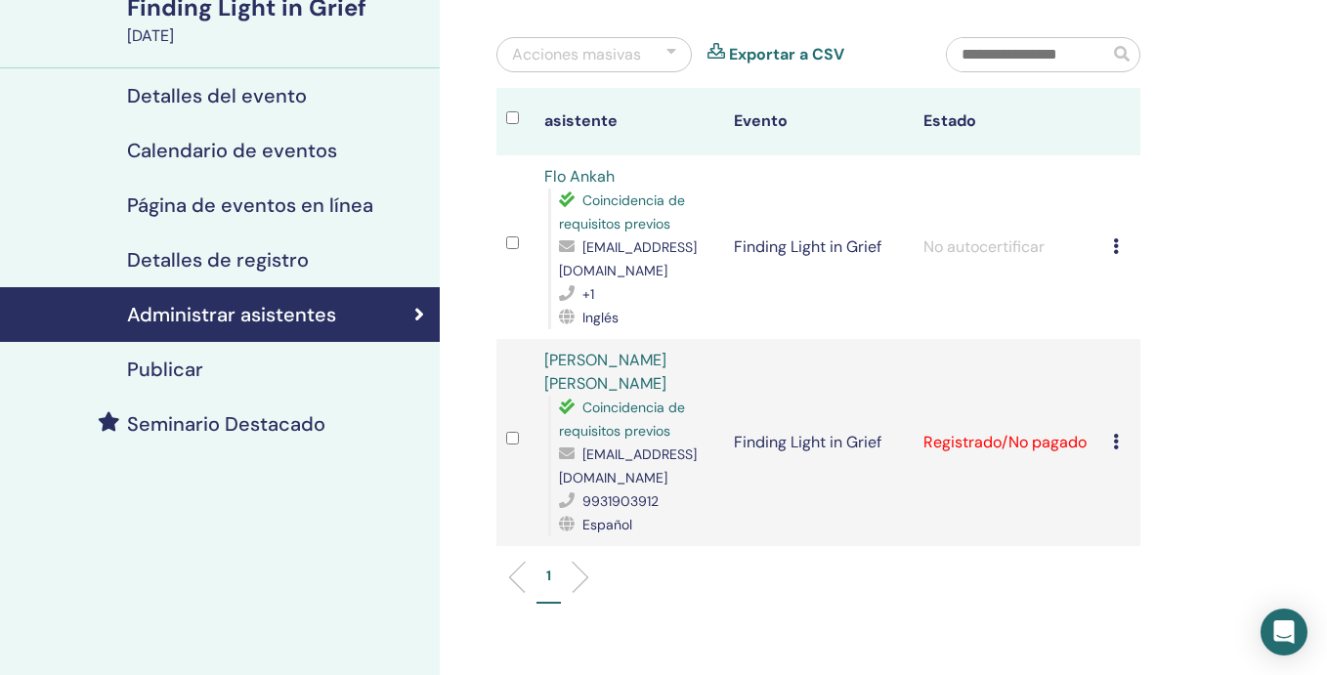
scroll to position [173, 0]
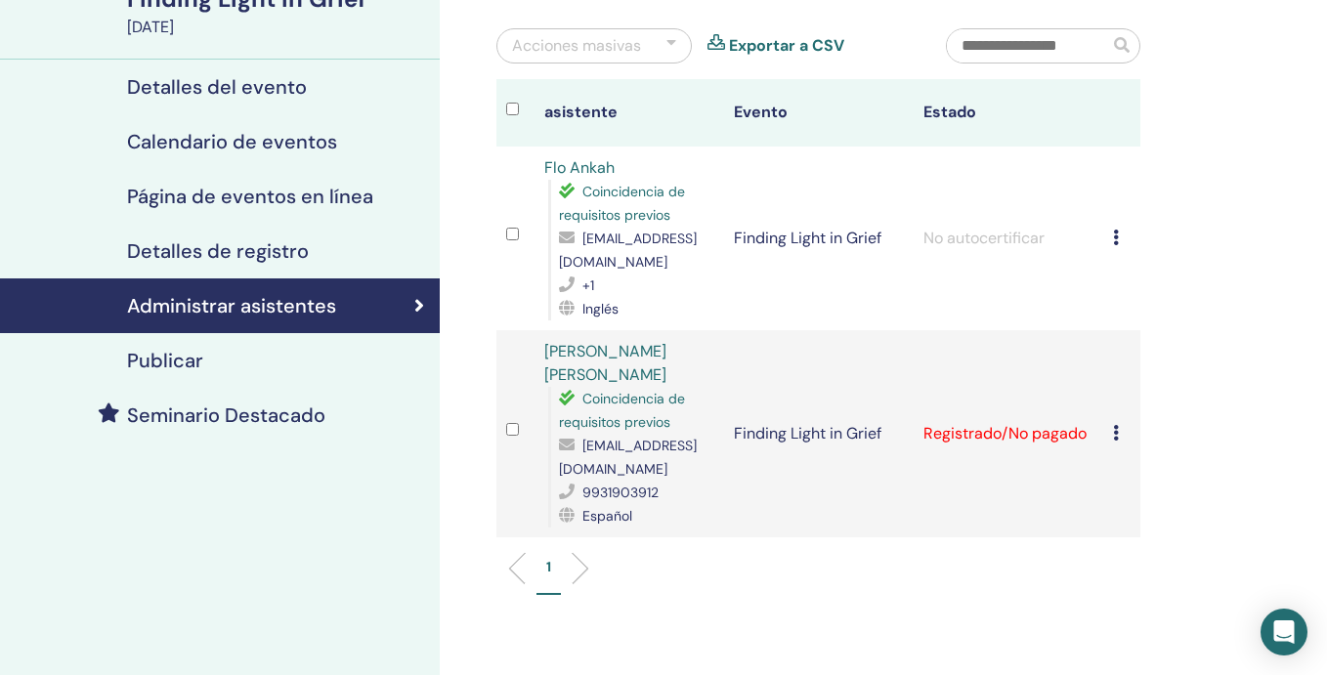
click at [1116, 433] on icon at bounding box center [1116, 433] width 6 height 16
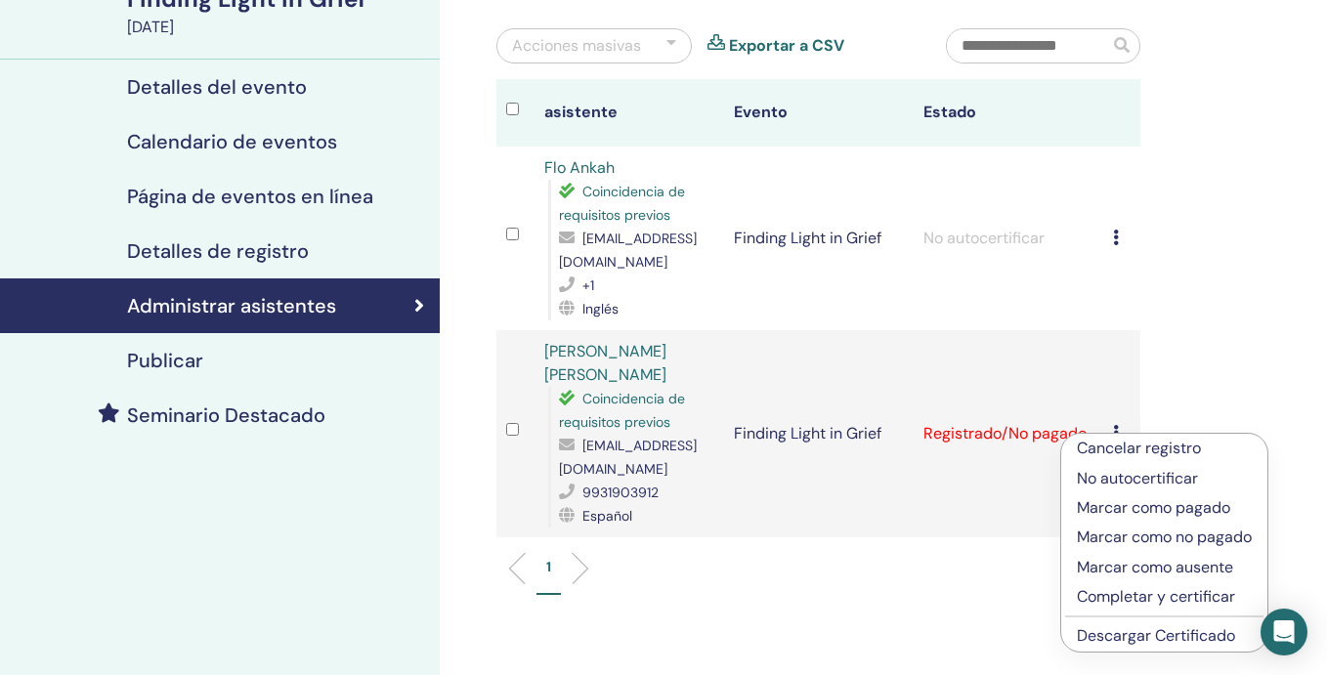
click at [1118, 474] on p "No autocertificar" at bounding box center [1164, 478] width 175 height 23
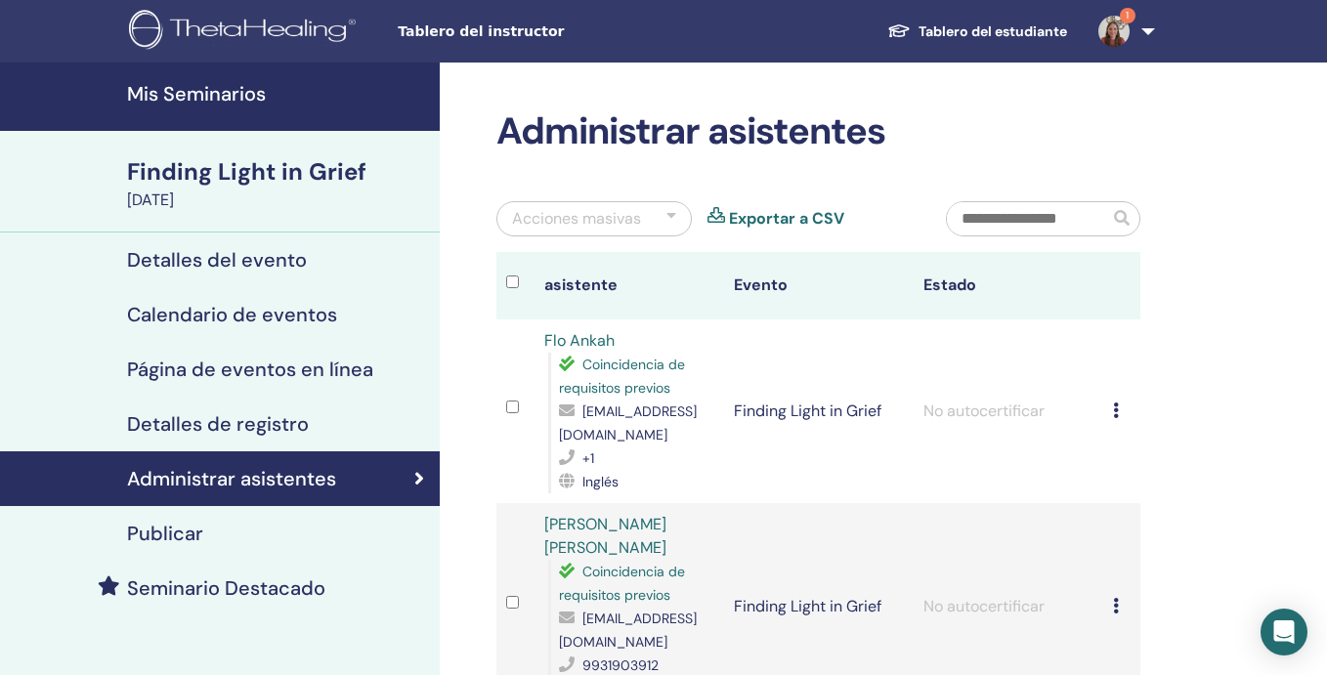
click at [1116, 408] on icon at bounding box center [1116, 411] width 6 height 16
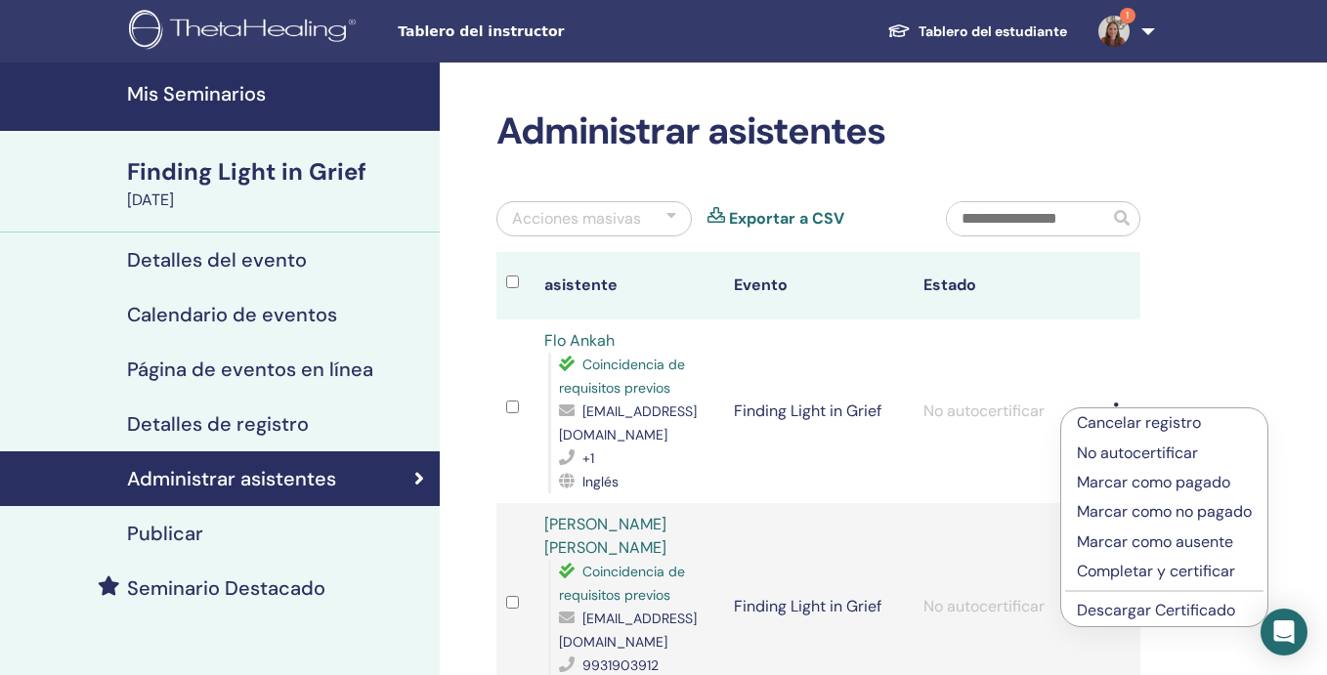
click at [1129, 616] on link "Descargar Certificado" at bounding box center [1156, 610] width 158 height 21
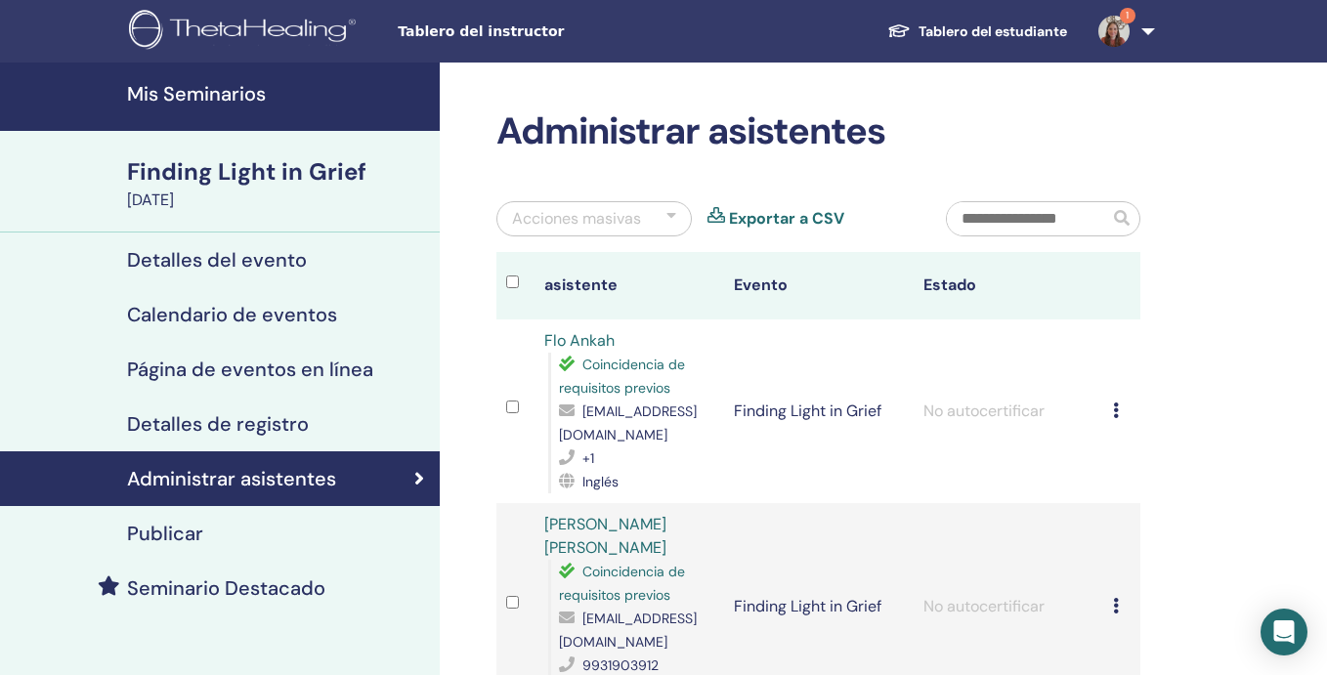
click at [1114, 415] on icon at bounding box center [1116, 411] width 6 height 16
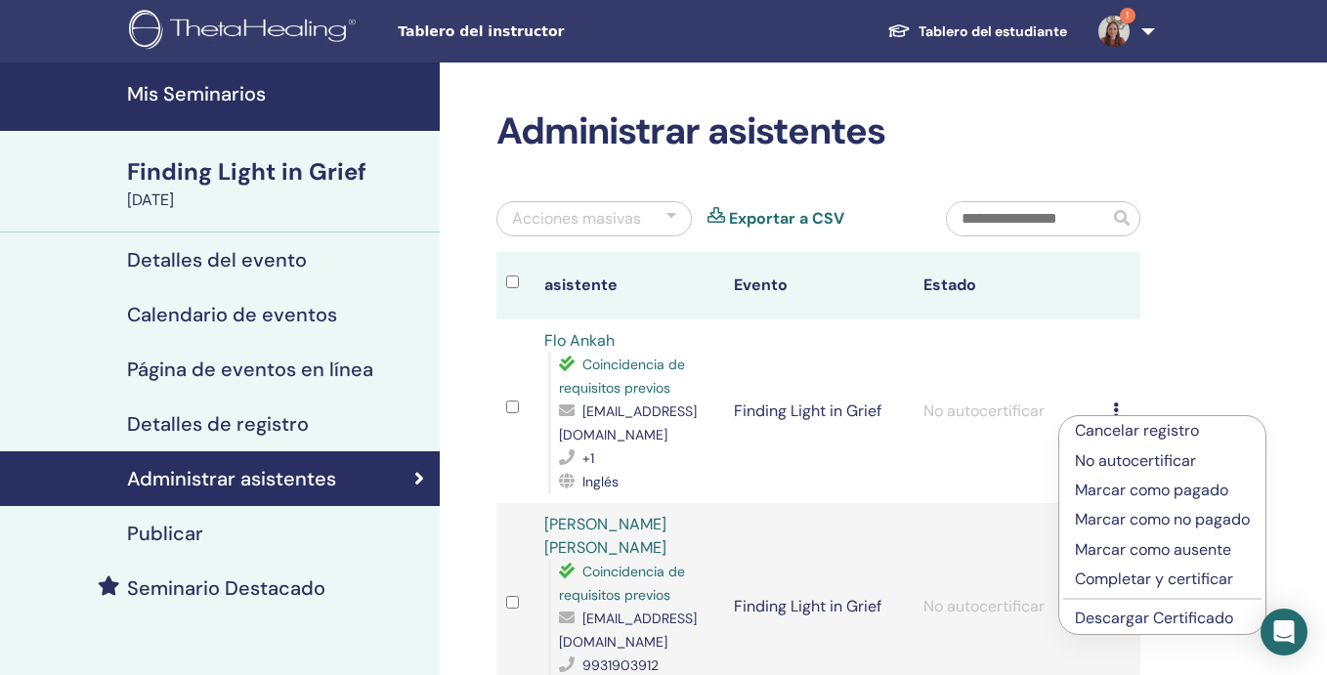
click at [1117, 494] on p "Marcar como pagado" at bounding box center [1162, 490] width 175 height 23
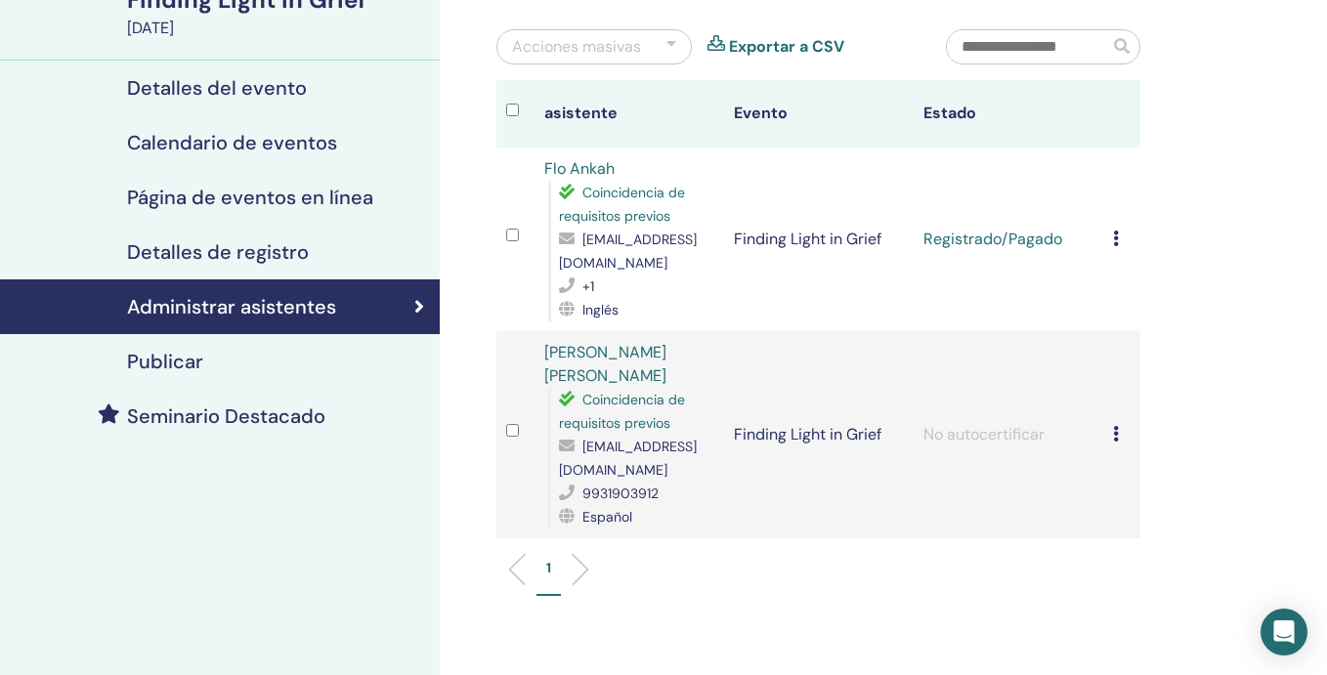
scroll to position [187, 0]
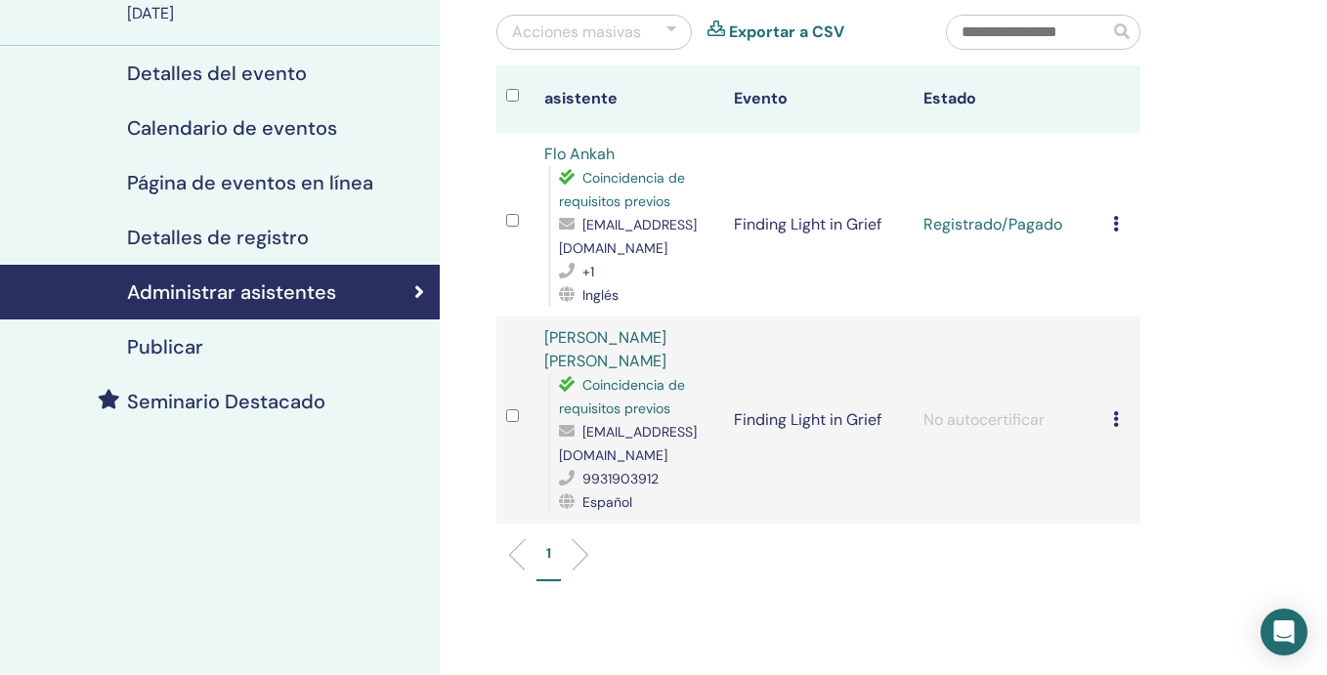
click at [1115, 419] on icon at bounding box center [1116, 420] width 6 height 16
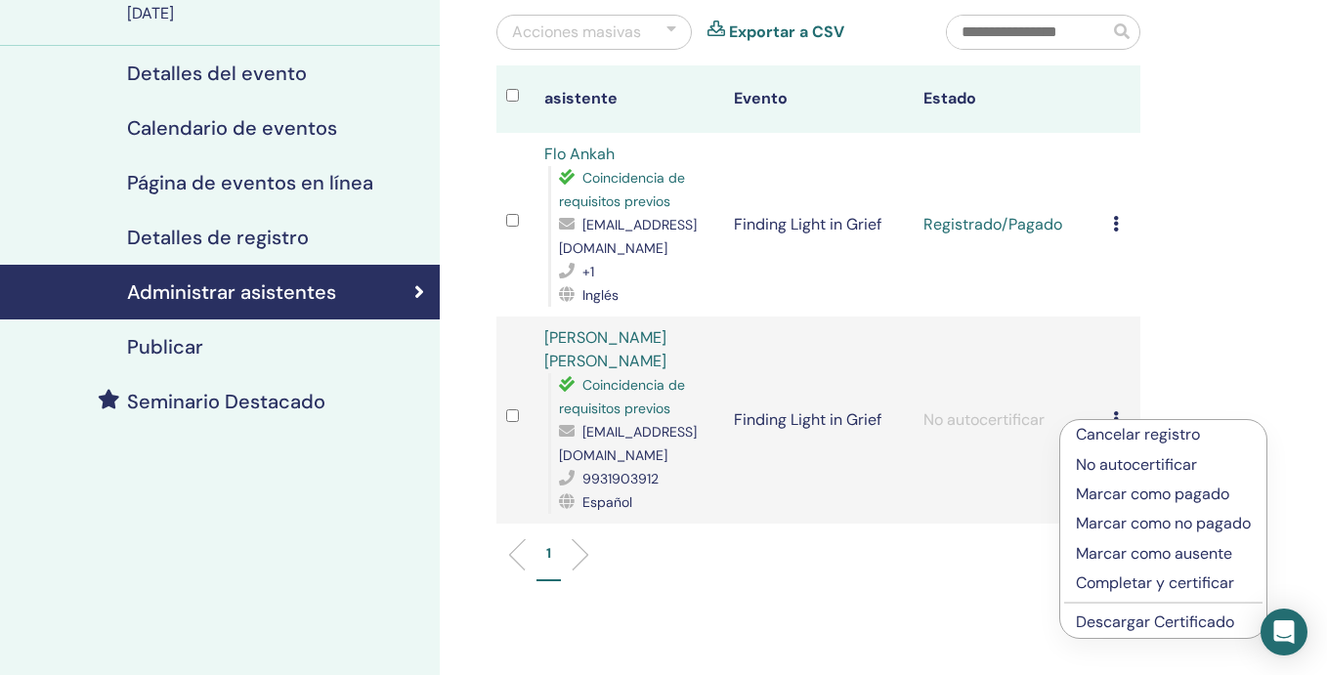
click at [1126, 501] on p "Marcar como pagado" at bounding box center [1163, 494] width 175 height 23
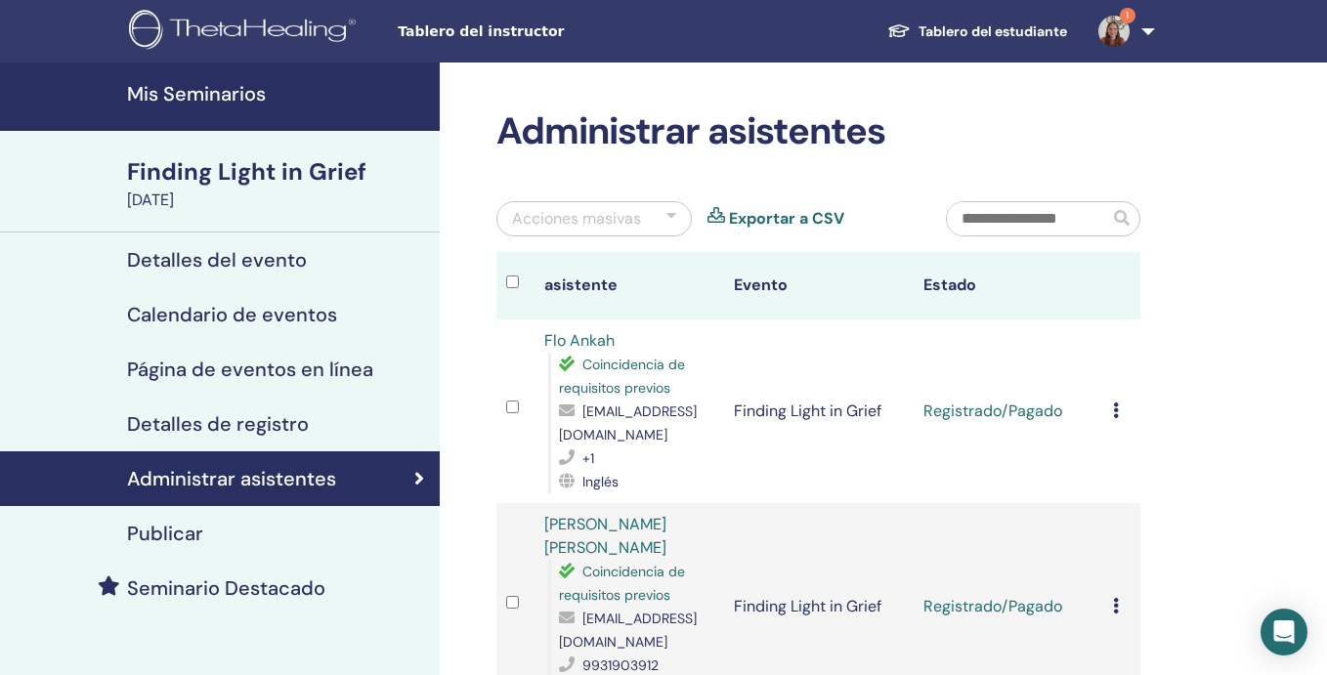
click at [1117, 413] on icon at bounding box center [1116, 411] width 6 height 16
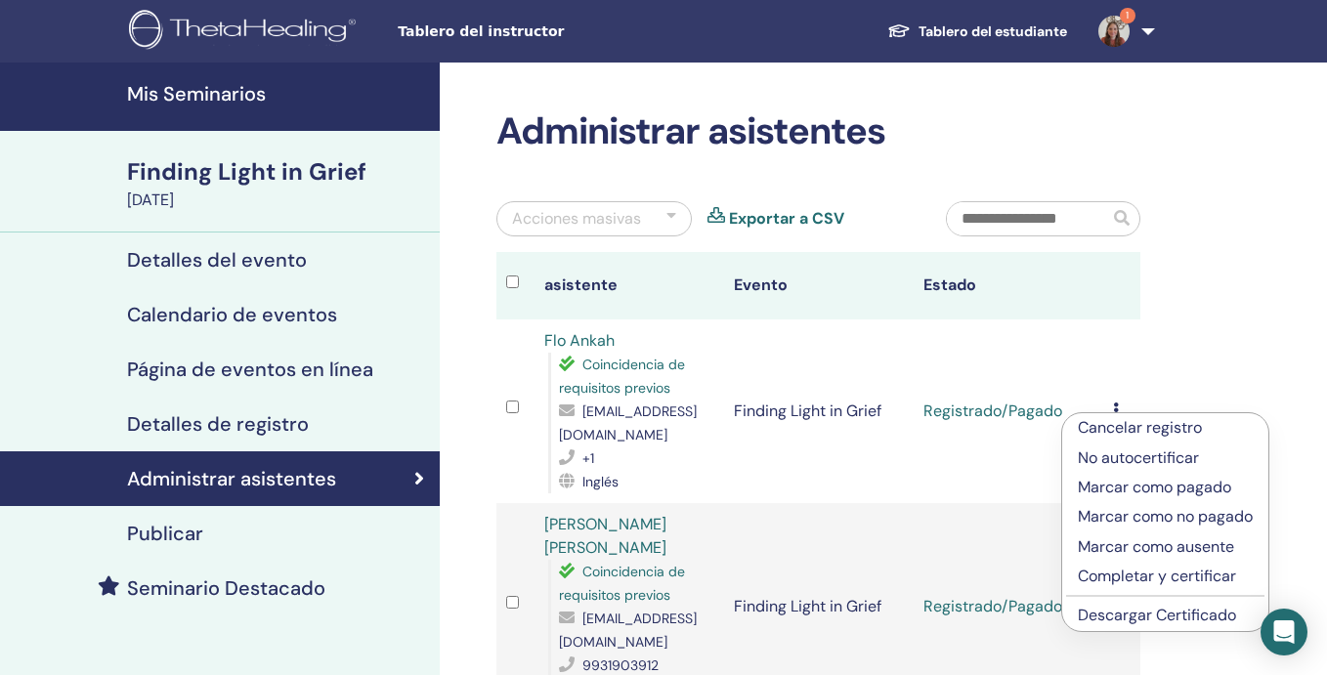
click at [1118, 432] on p "Cancelar registro" at bounding box center [1165, 427] width 175 height 23
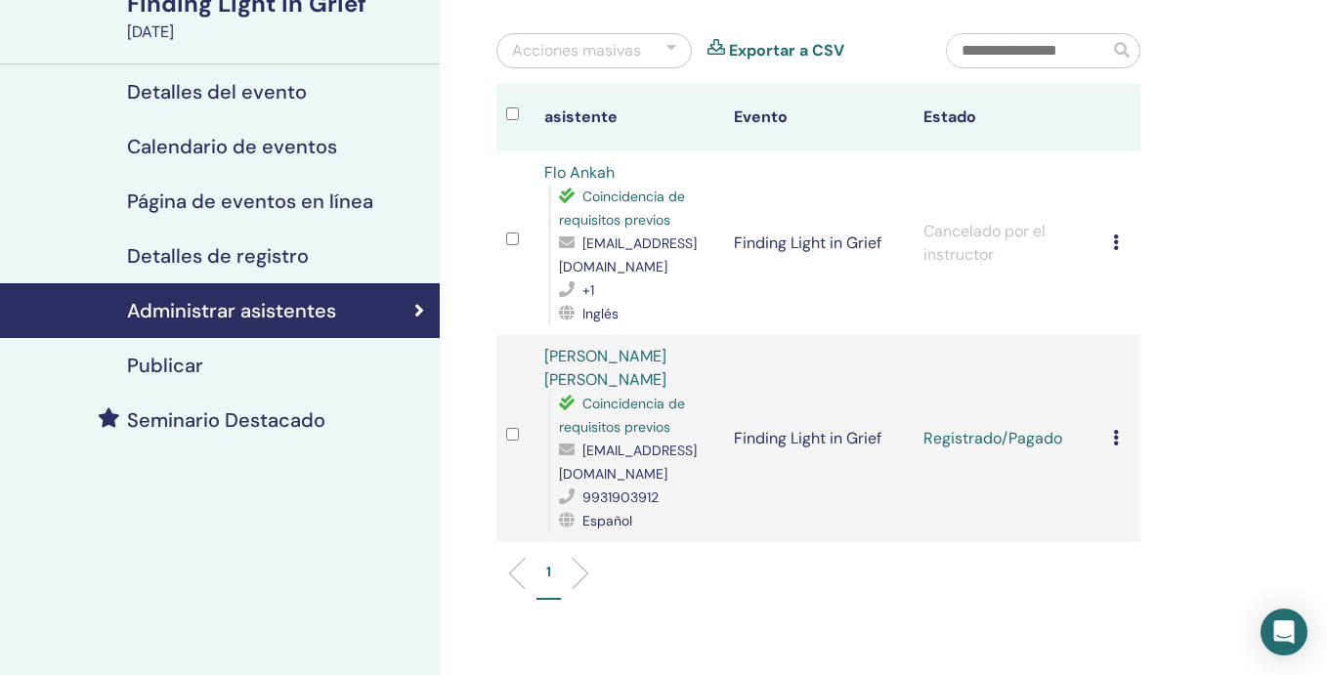
scroll to position [170, 0]
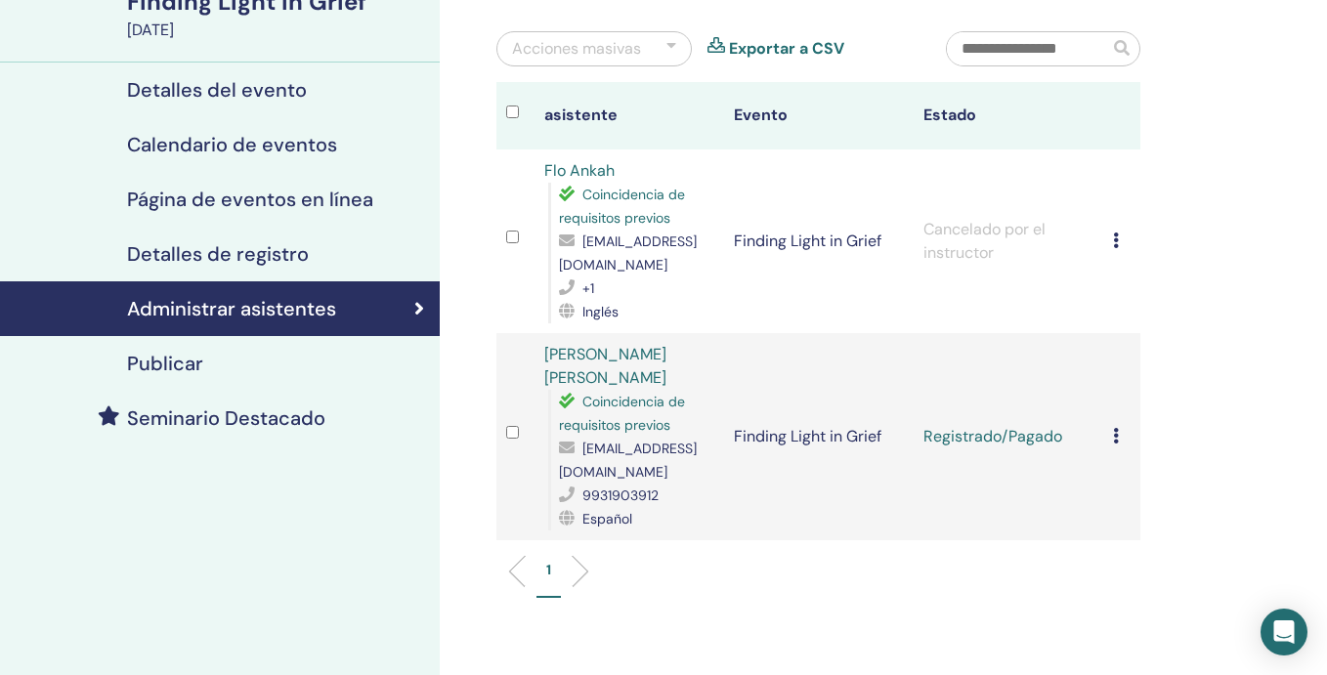
click at [1118, 432] on icon at bounding box center [1116, 436] width 6 height 16
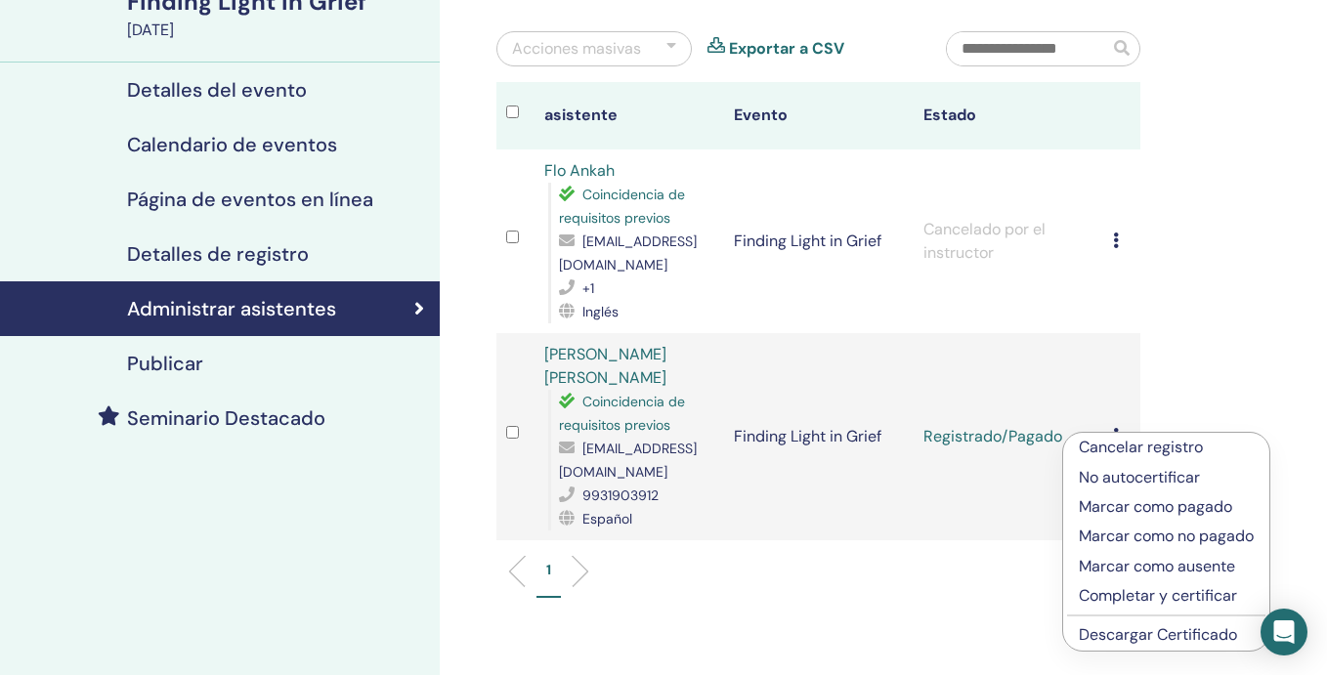
click at [1117, 466] on p "No autocertificar" at bounding box center [1166, 477] width 175 height 23
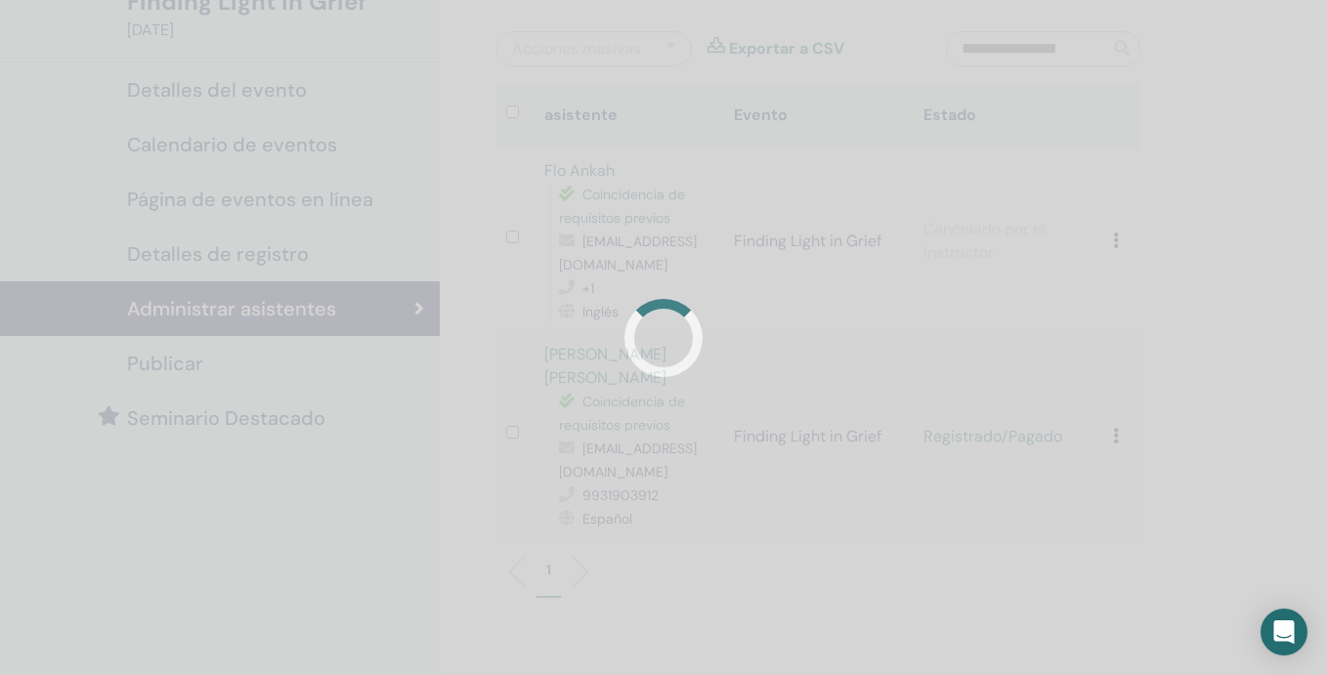
click at [1117, 464] on div at bounding box center [663, 337] width 1327 height 675
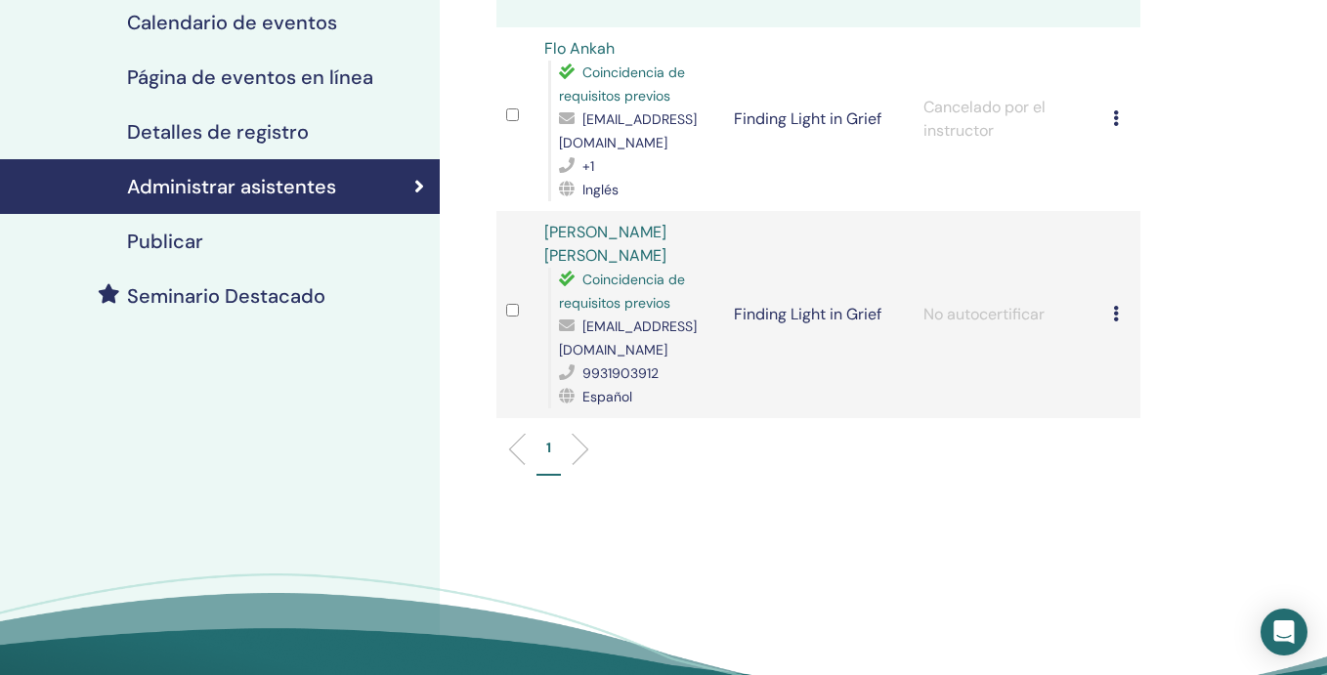
scroll to position [318, 0]
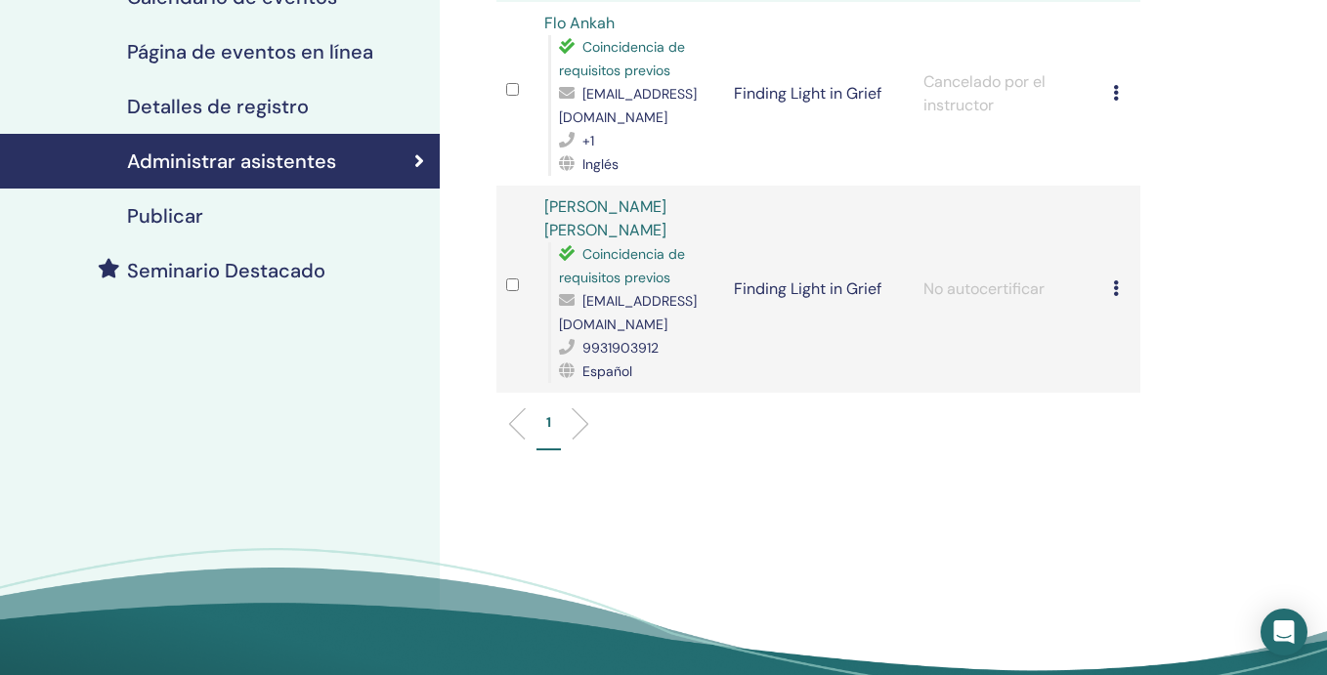
click at [1117, 298] on div "Cancelar registro No autocertificar Marcar como pagado Marcar como no pagado Ma…" at bounding box center [1122, 289] width 19 height 23
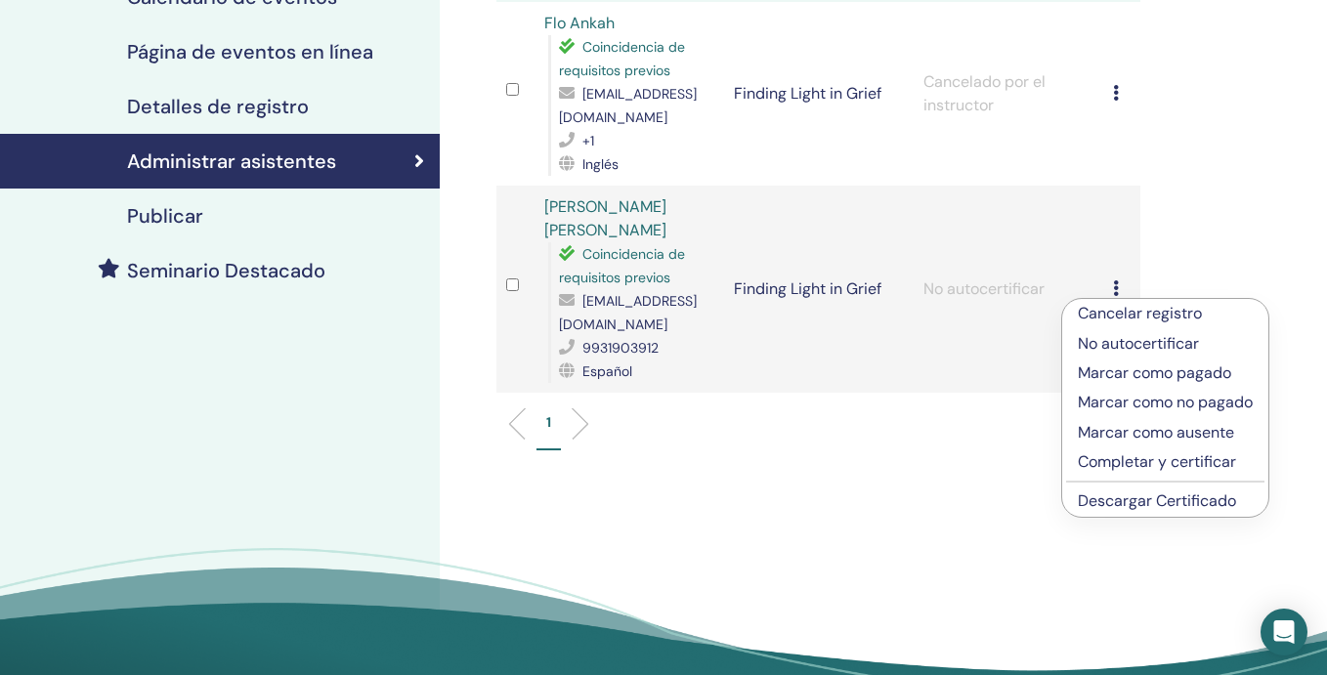
click at [1116, 308] on p "Cancelar registro" at bounding box center [1165, 313] width 175 height 23
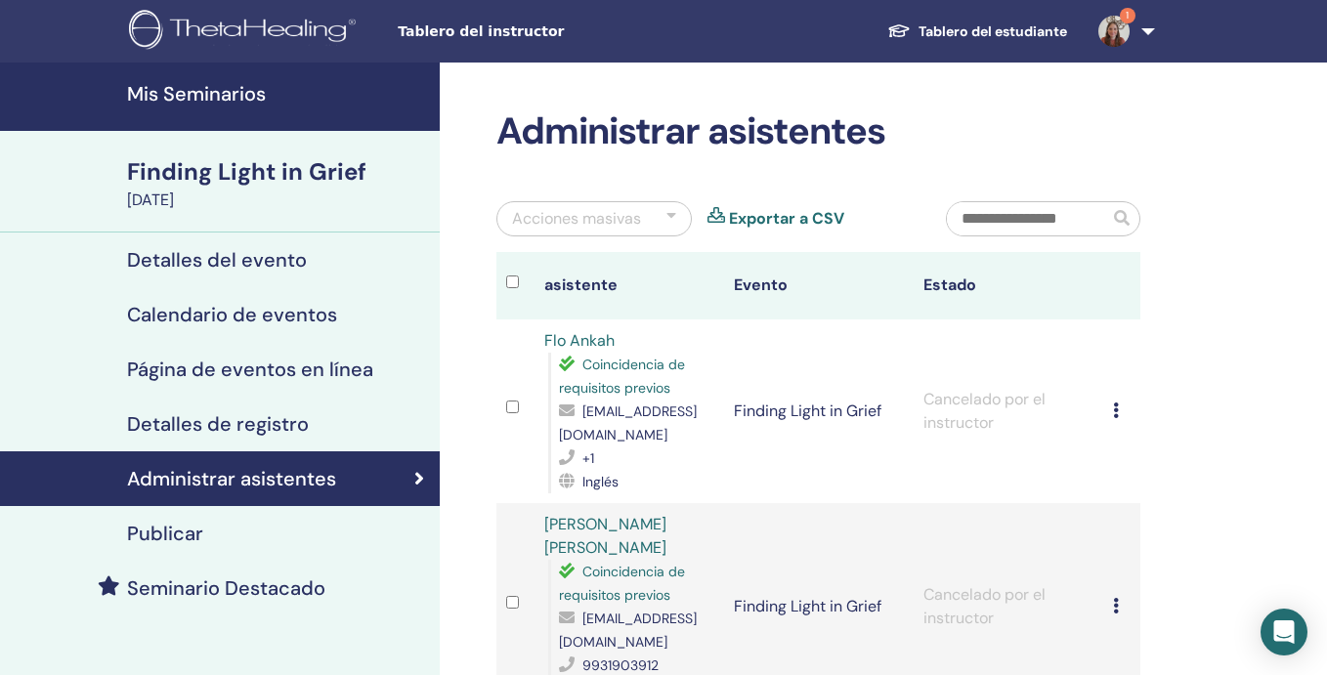
click at [258, 95] on h4 "Mis Seminarios" at bounding box center [277, 93] width 301 height 23
